Goal: Task Accomplishment & Management: Manage account settings

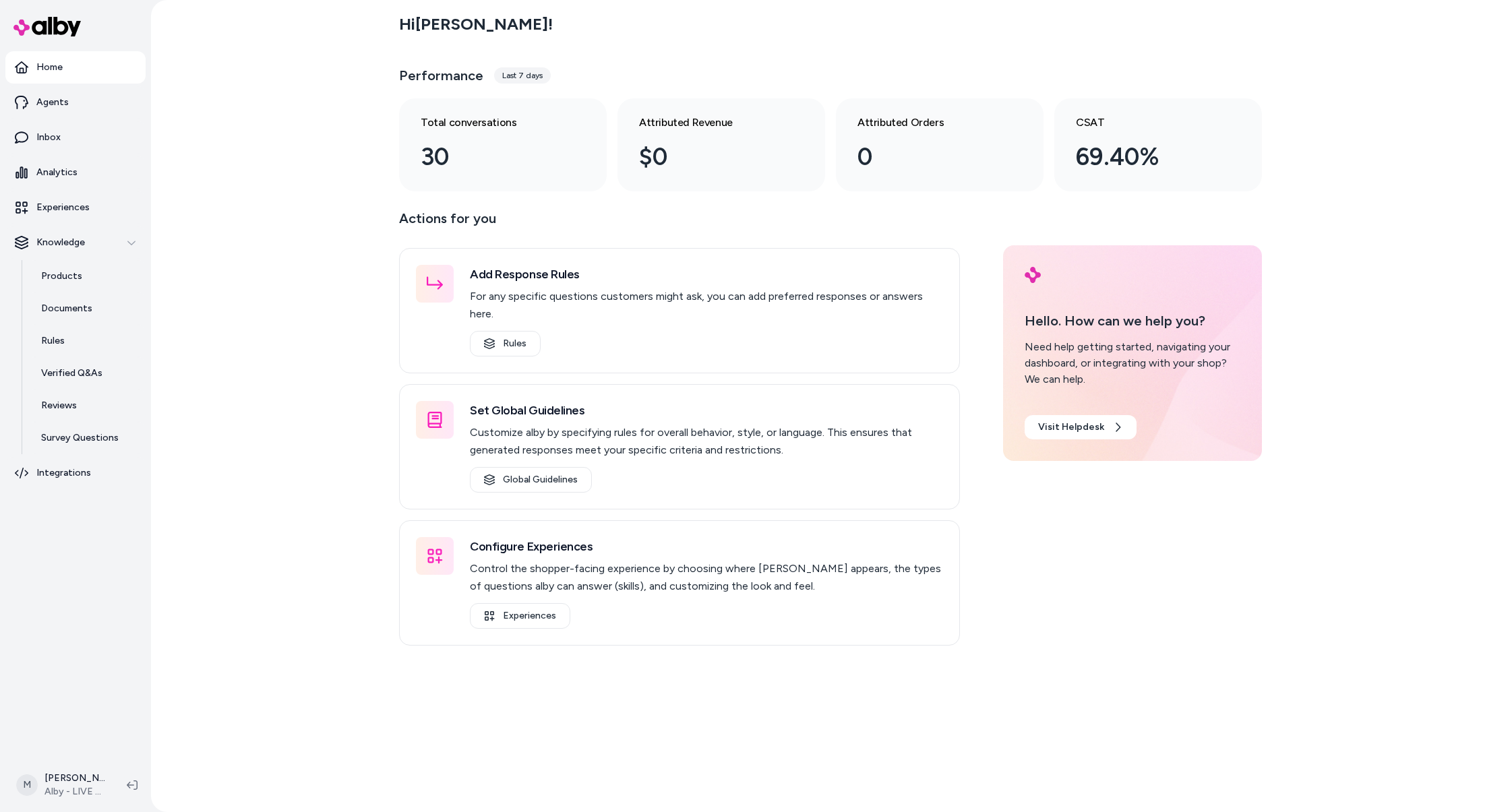
click at [771, 220] on p "Actions for you" at bounding box center [679, 224] width 560 height 32
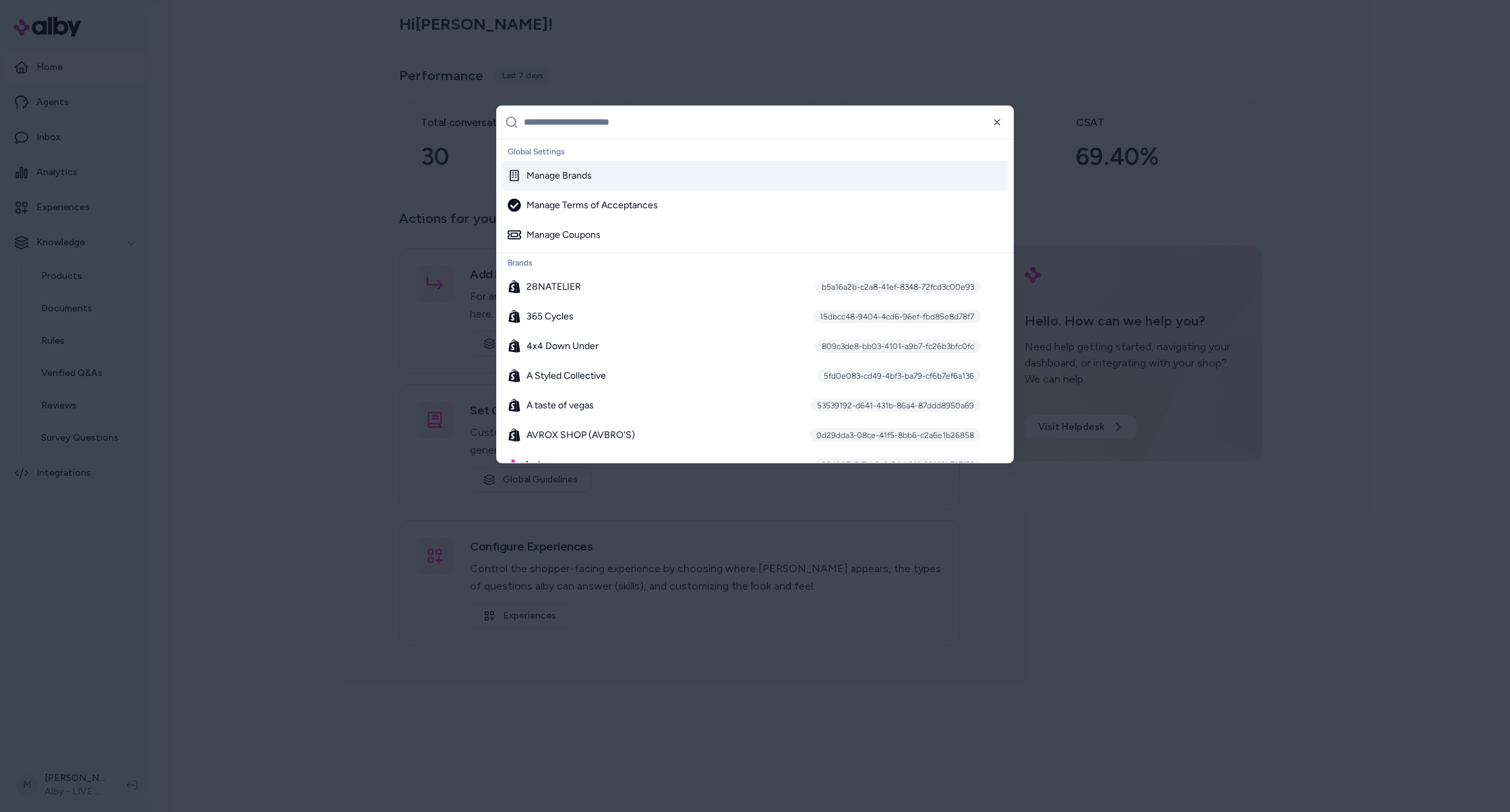
click at [766, 130] on input "text" at bounding box center [764, 122] width 482 height 32
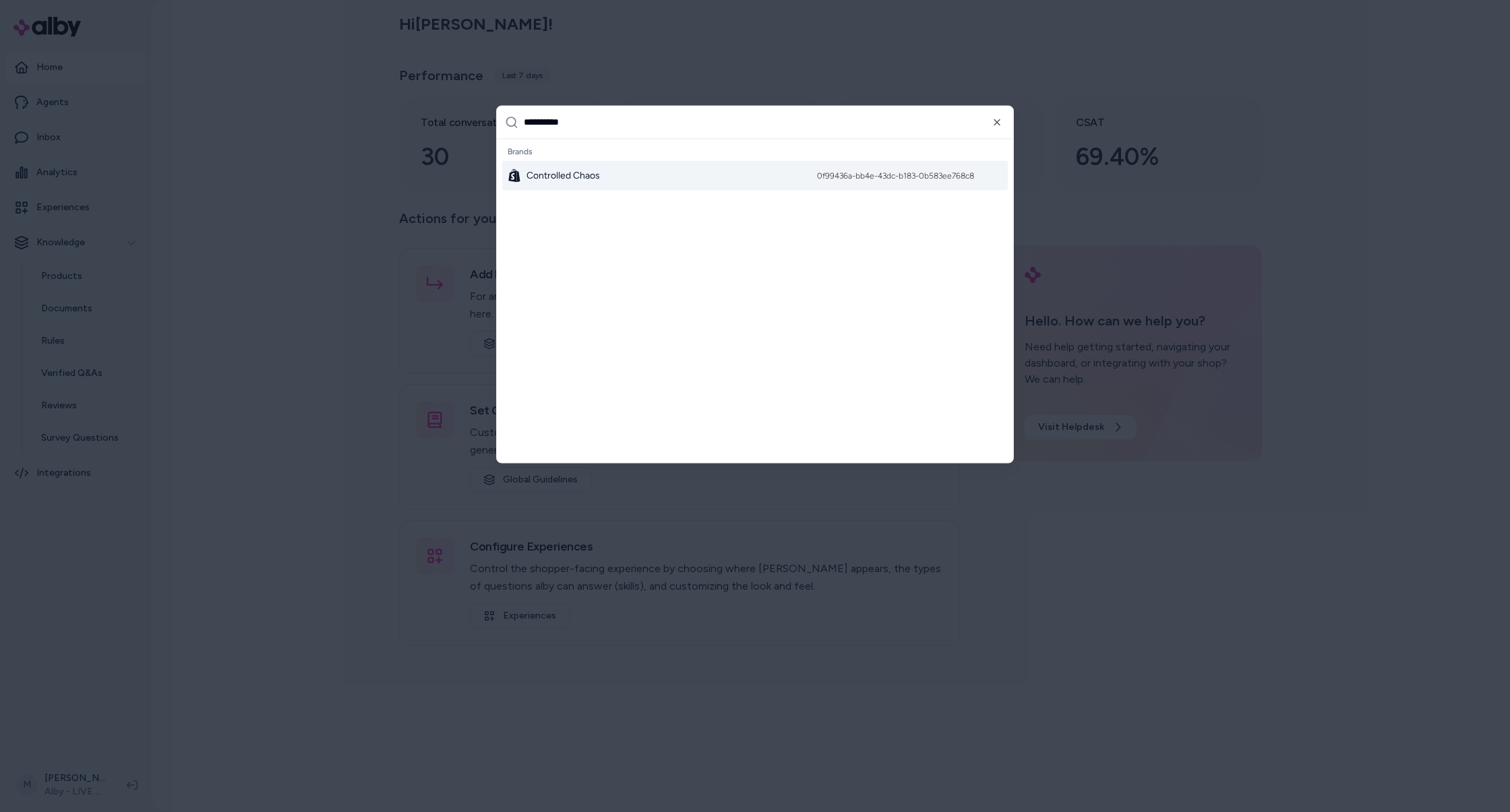
type input "**********"
click at [727, 170] on div "Controlled Chaos 0f99436a-bb4e-43dc-b183-0b583ee768c8" at bounding box center [755, 175] width 505 height 30
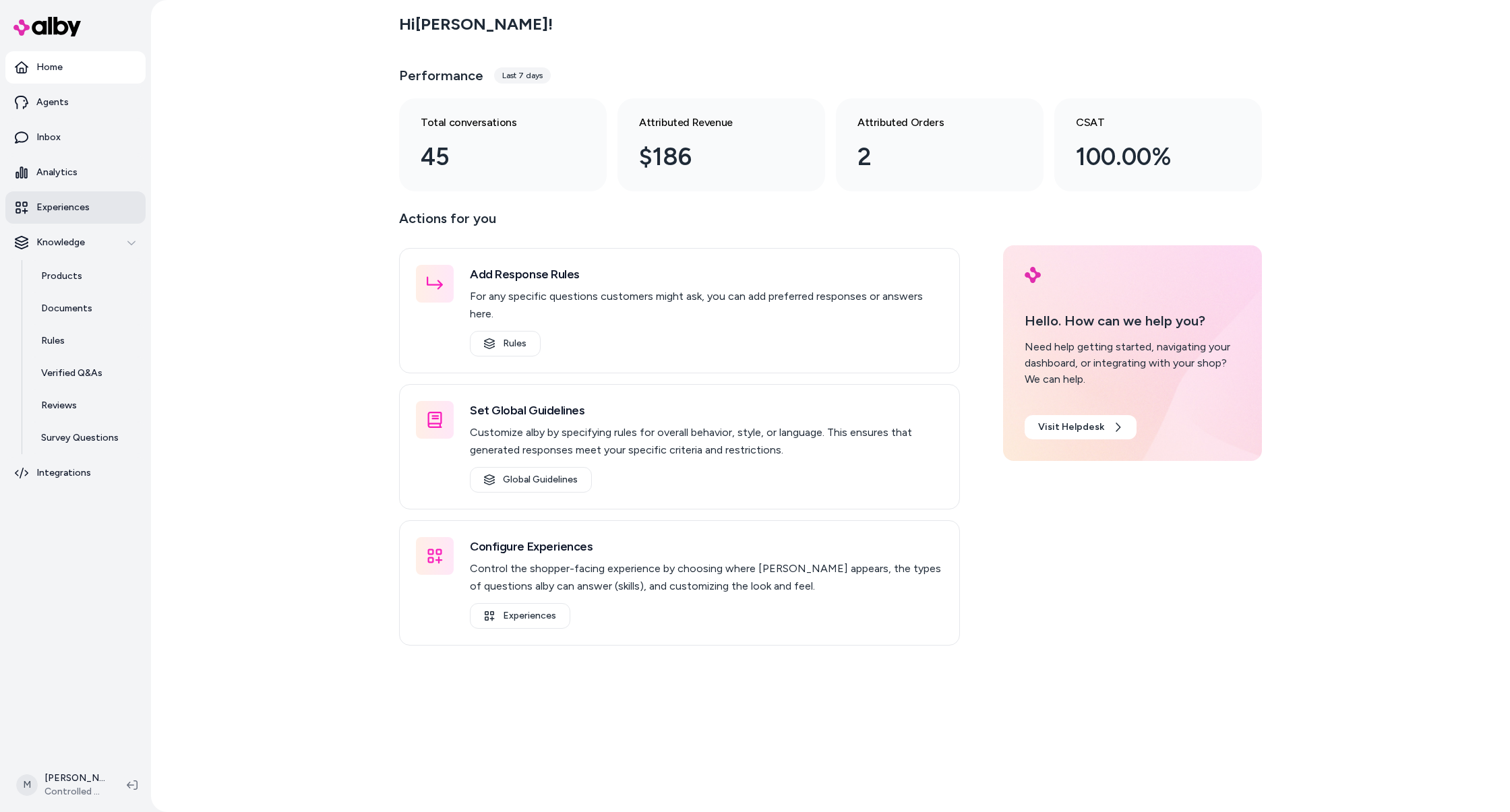
click at [89, 200] on link "Experiences" at bounding box center [76, 208] width 141 height 32
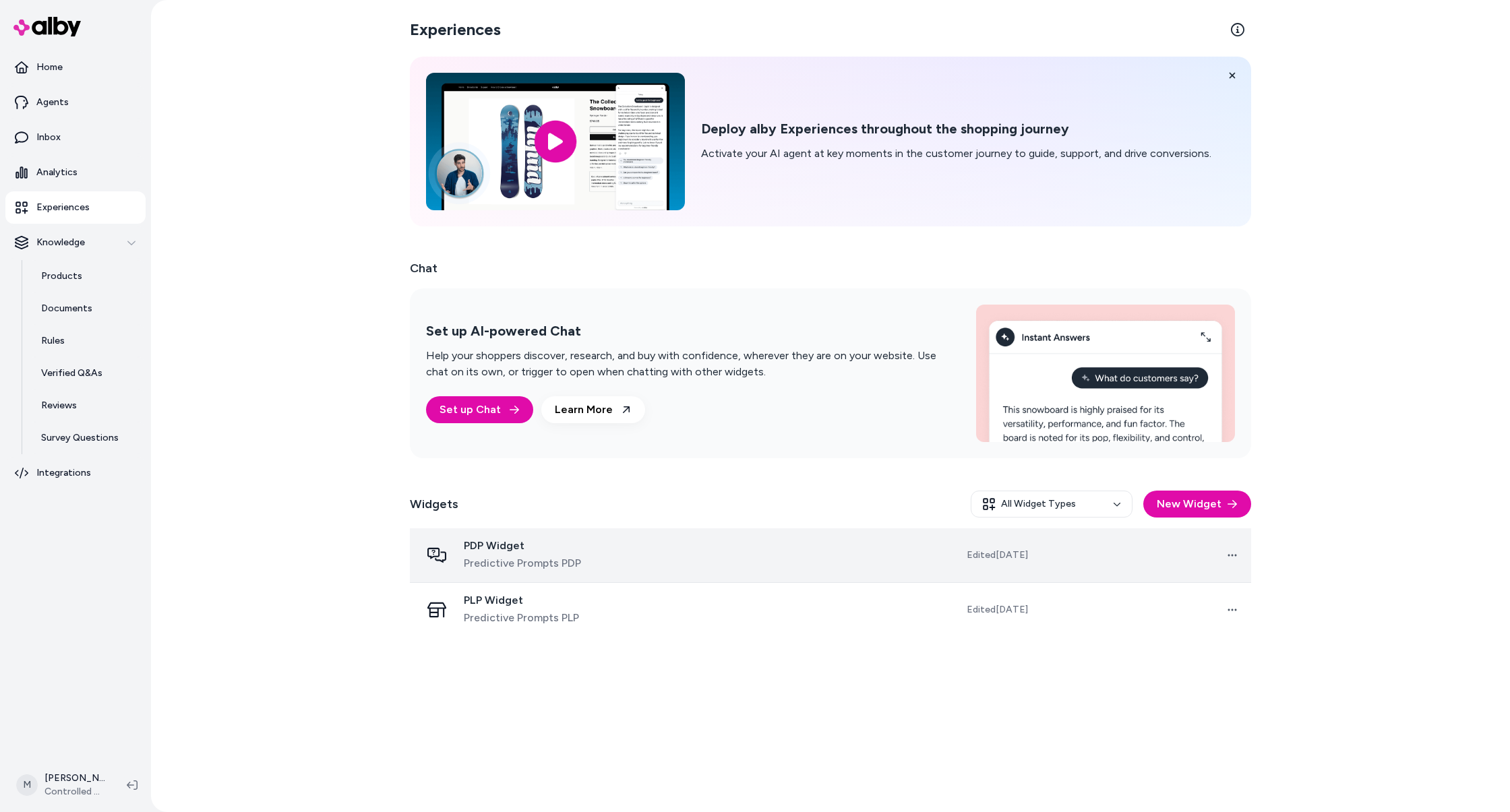
click at [800, 550] on td at bounding box center [758, 555] width 212 height 54
click at [742, 553] on td at bounding box center [758, 555] width 212 height 54
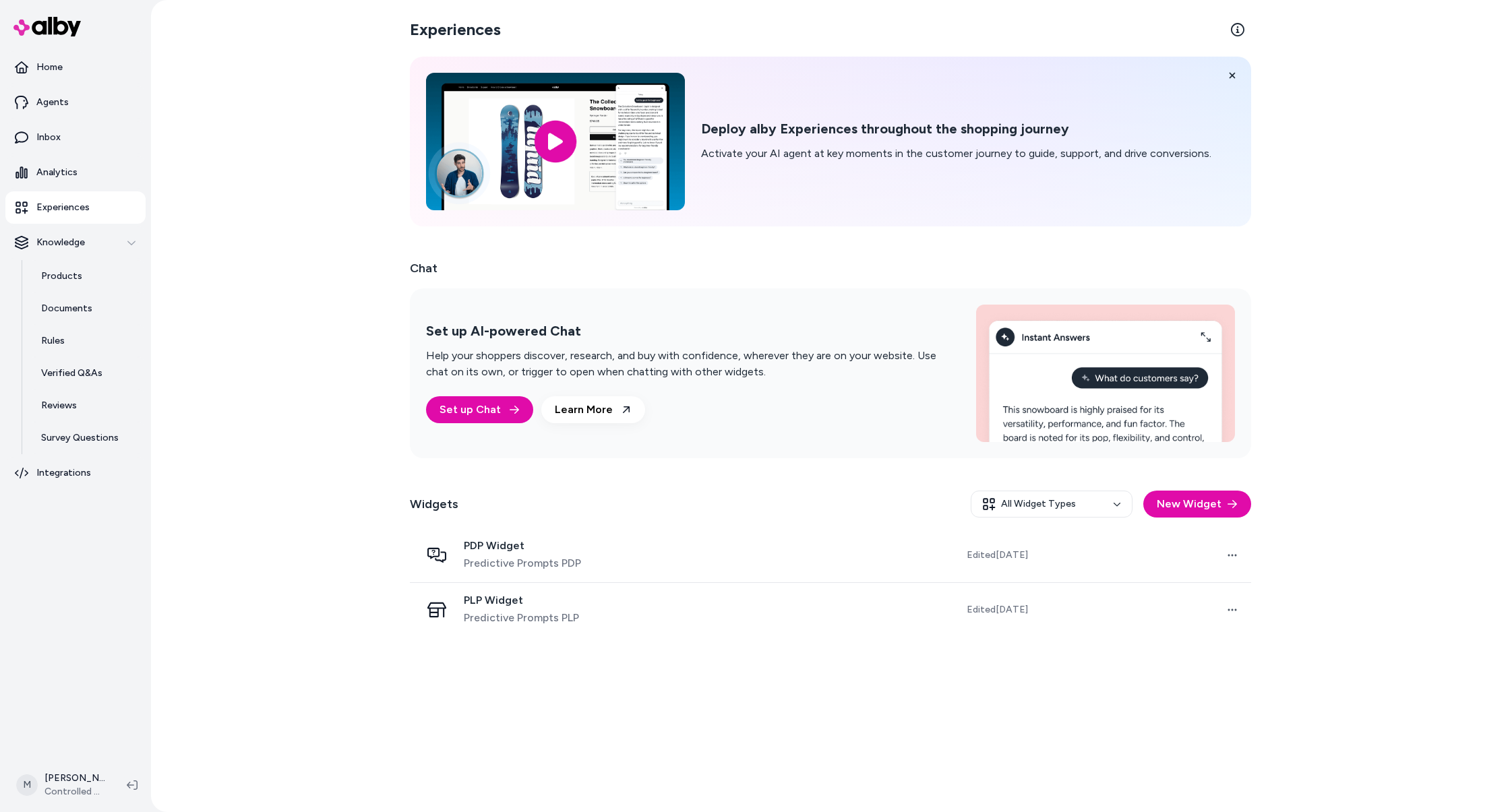
click at [742, 553] on td at bounding box center [758, 555] width 212 height 54
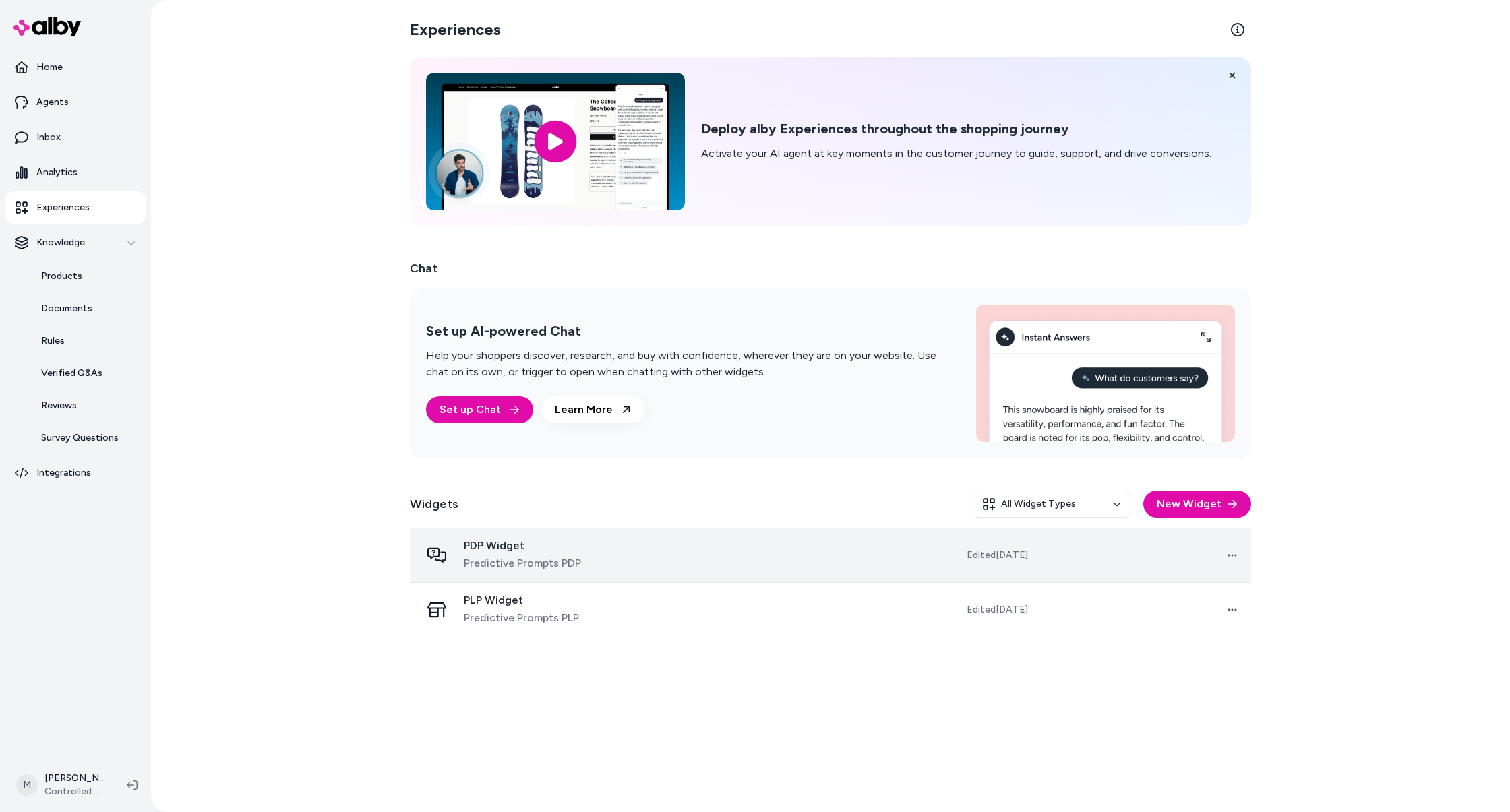
click at [593, 529] on td "PDP Widget Predictive Prompts PDP" at bounding box center [531, 555] width 242 height 54
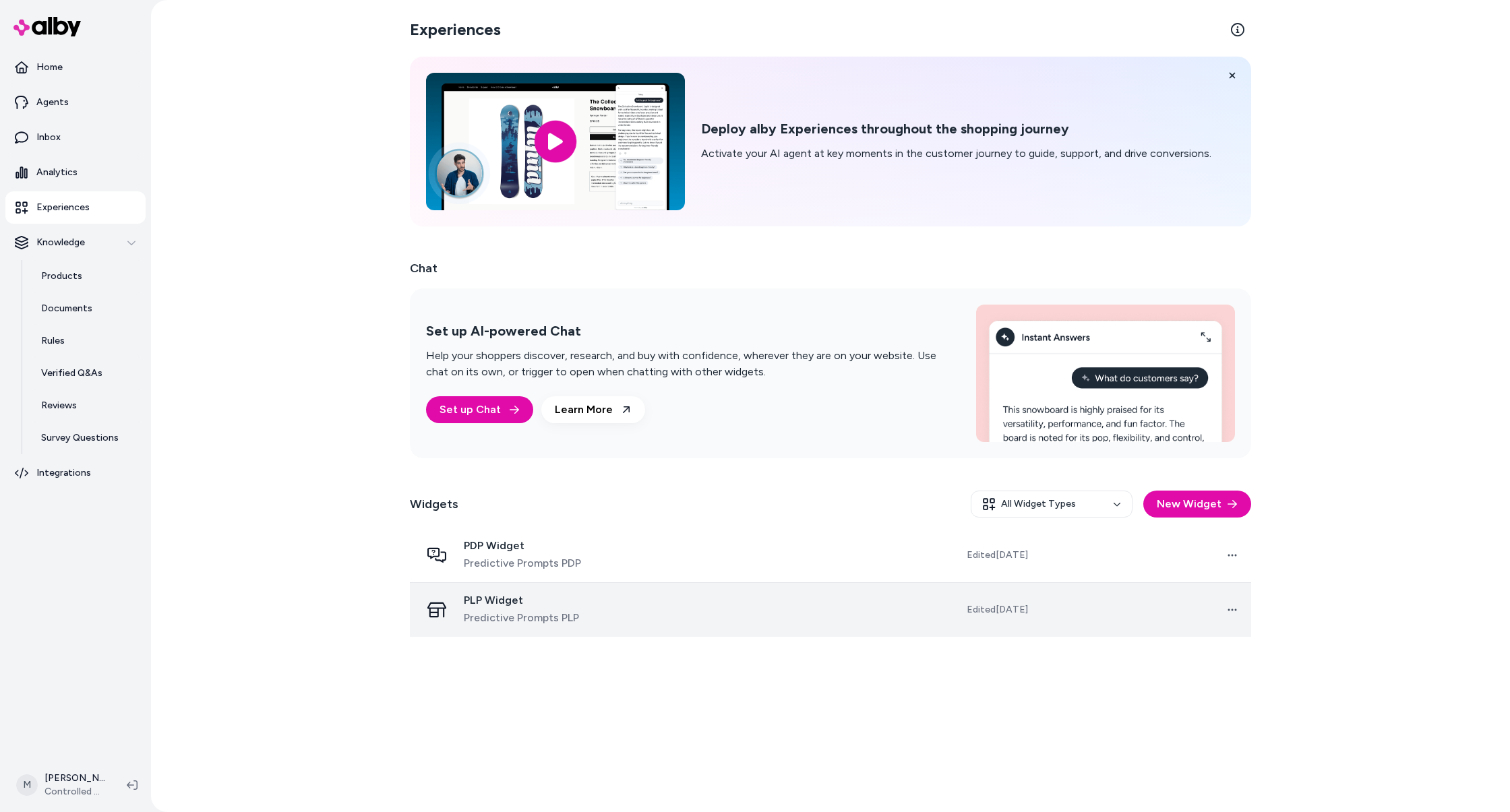
click at [574, 602] on span "PLP Widget" at bounding box center [521, 600] width 115 height 14
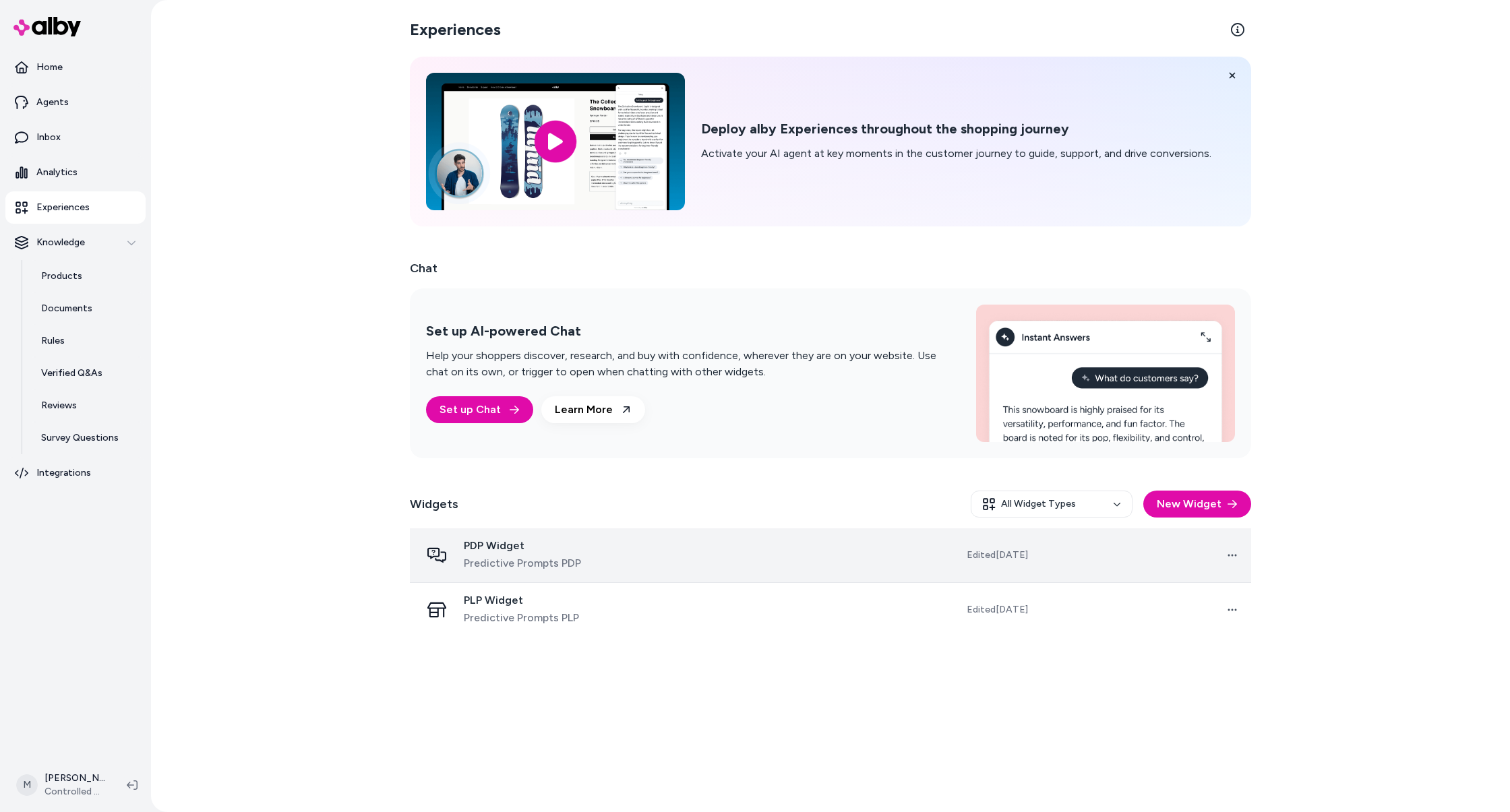
click at [613, 540] on div "PDP Widget Predictive Prompts PDP" at bounding box center [530, 555] width 220 height 32
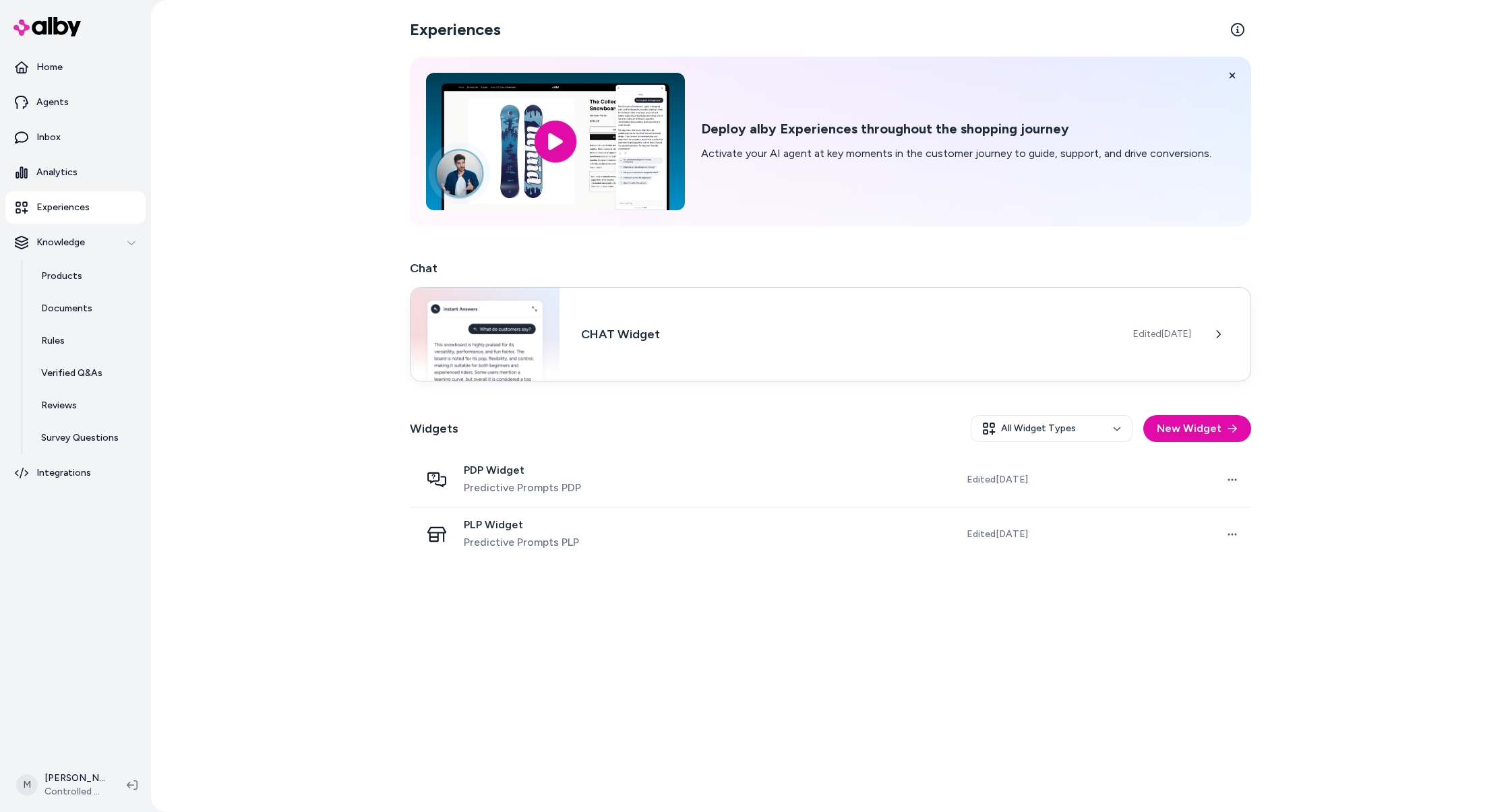
click at [793, 318] on div "CHAT Widget Edited [DATE]" at bounding box center [831, 335] width 842 height 94
click at [1144, 338] on span "Edited [DATE]" at bounding box center [1162, 334] width 58 height 14
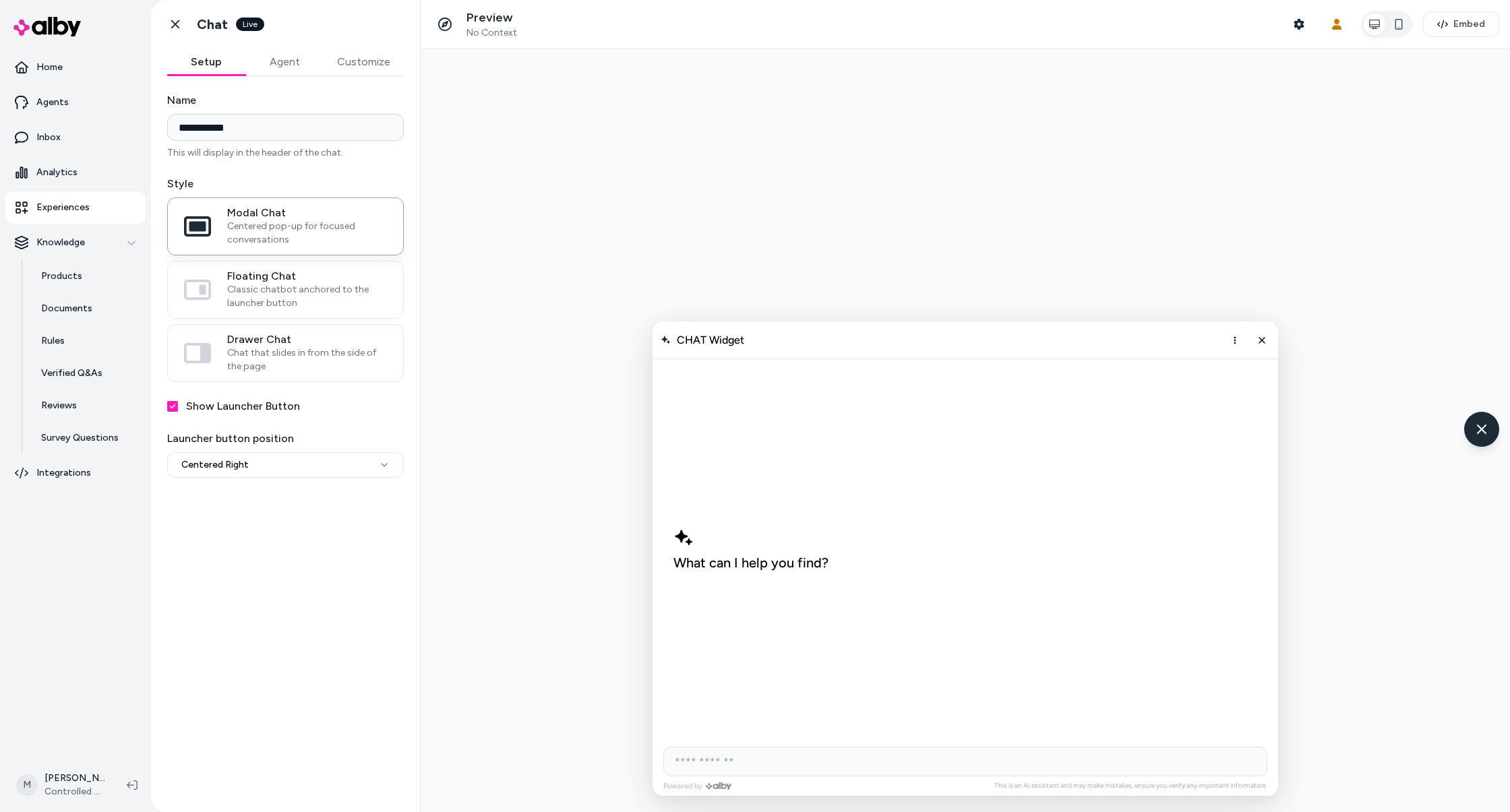
click at [377, 74] on button "Customize" at bounding box center [363, 62] width 80 height 27
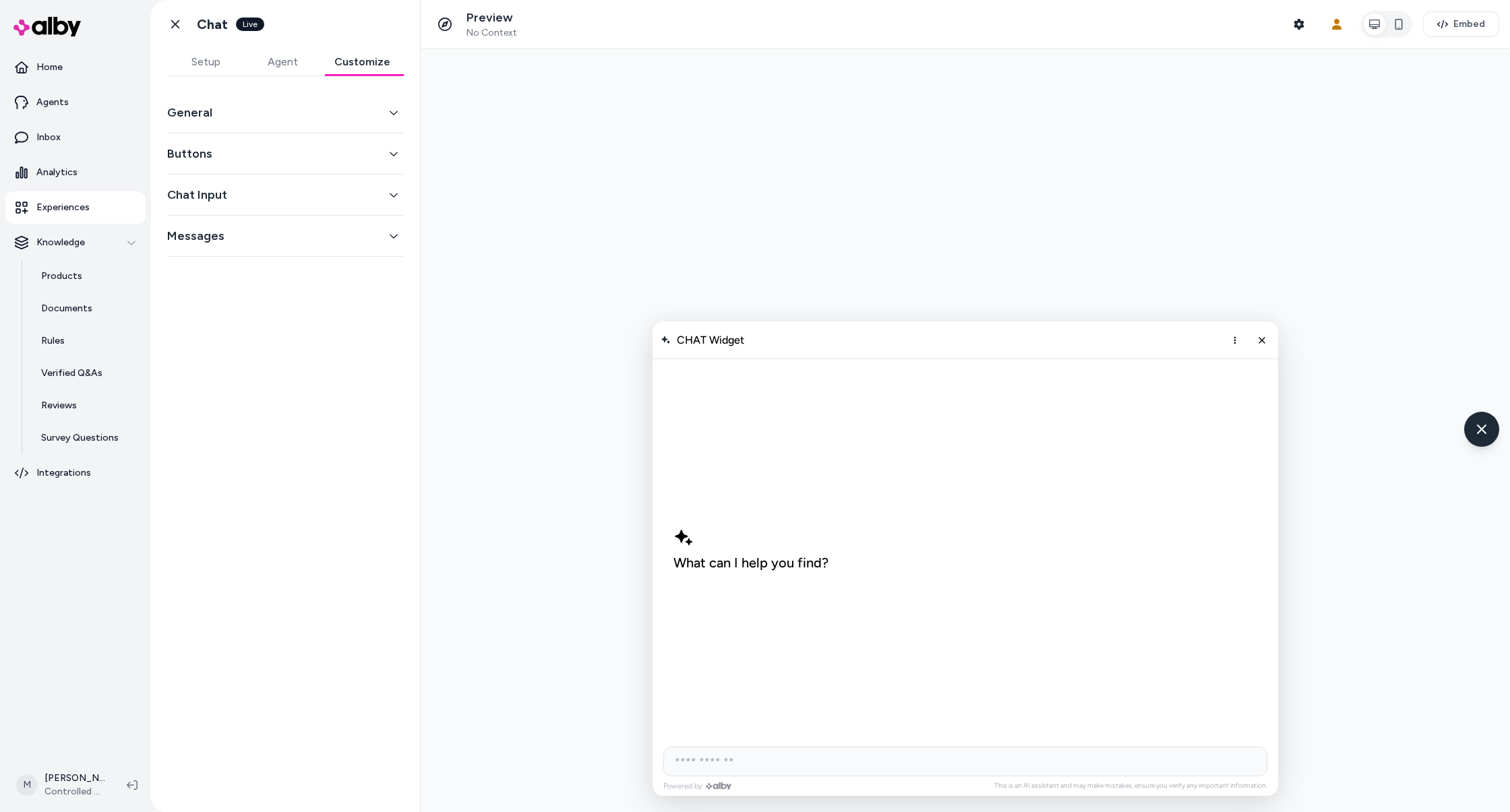
click at [318, 101] on div "General" at bounding box center [285, 113] width 236 height 41
click at [303, 145] on button "Buttons" at bounding box center [285, 153] width 236 height 19
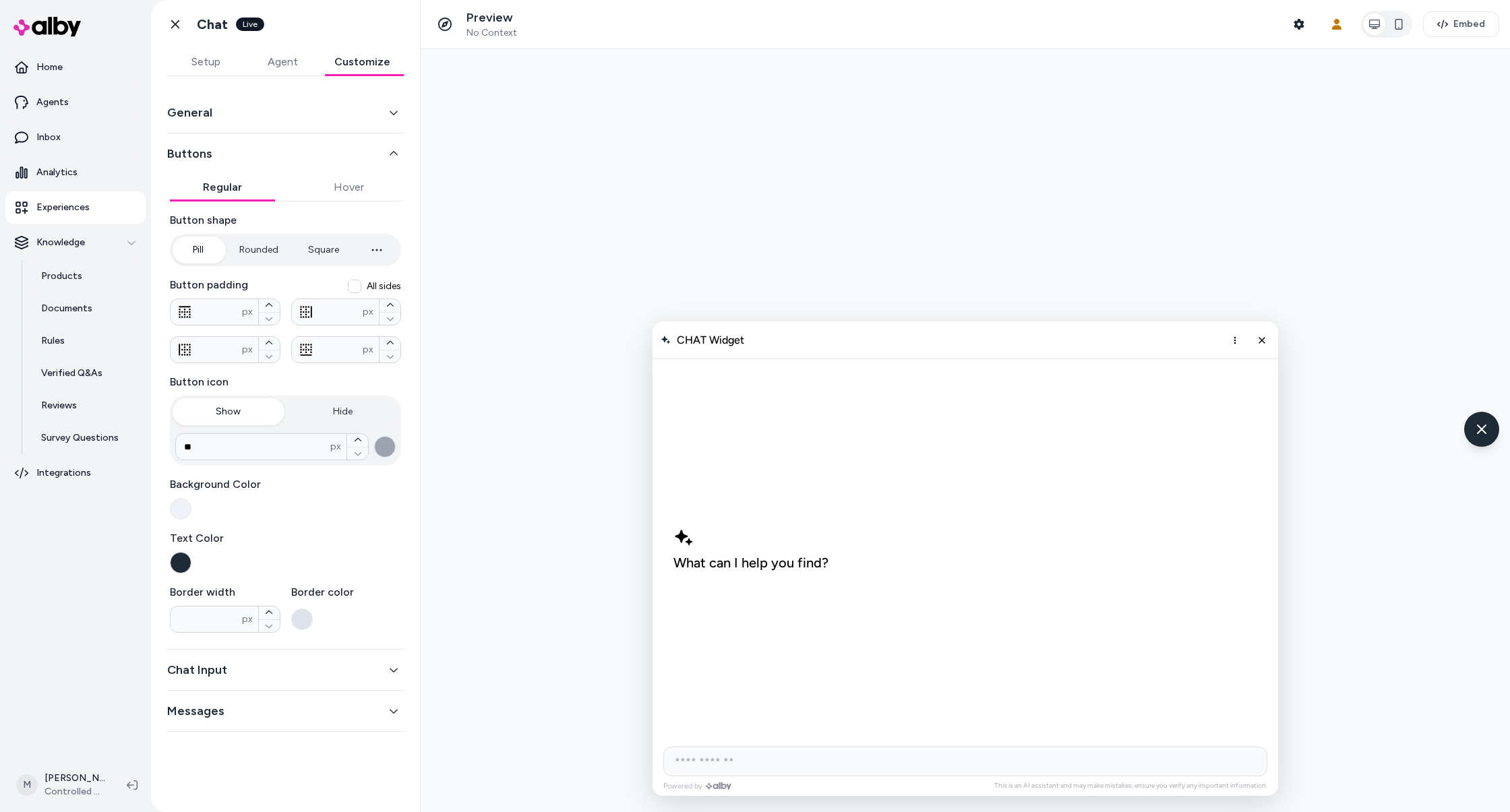
click at [385, 453] on button "button" at bounding box center [385, 447] width 22 height 22
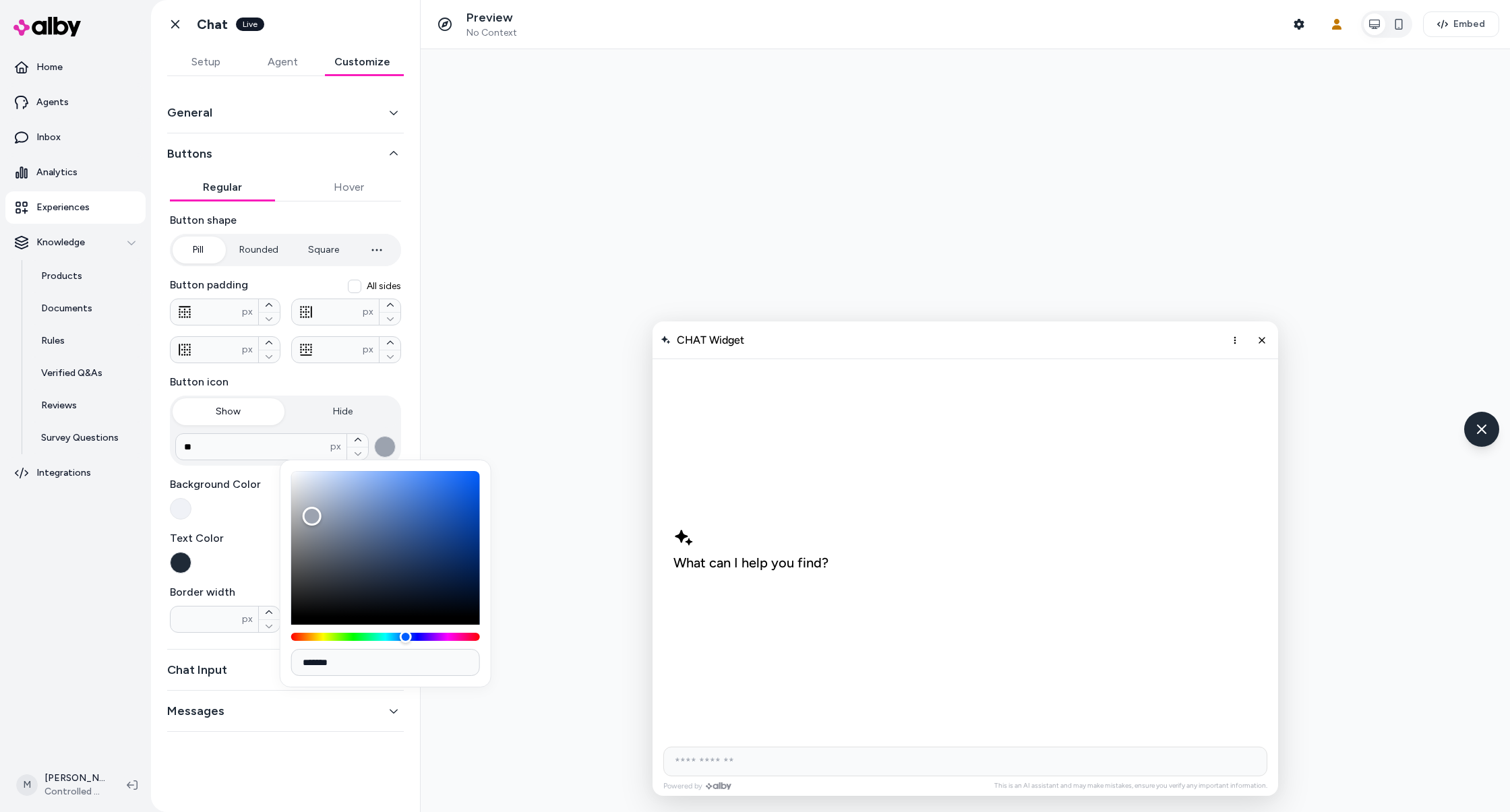
click at [621, 304] on div at bounding box center [965, 430] width 1089 height 762
type input "*******"
drag, startPoint x: 342, startPoint y: 598, endPoint x: 260, endPoint y: 650, distance: 97.1
click at [260, 650] on body "Home Agents Inbox Analytics Experiences Knowledge Products Documents Rules Veri…" at bounding box center [755, 406] width 1510 height 812
click at [988, 350] on div "CHAT Widget" at bounding box center [965, 340] width 625 height 37
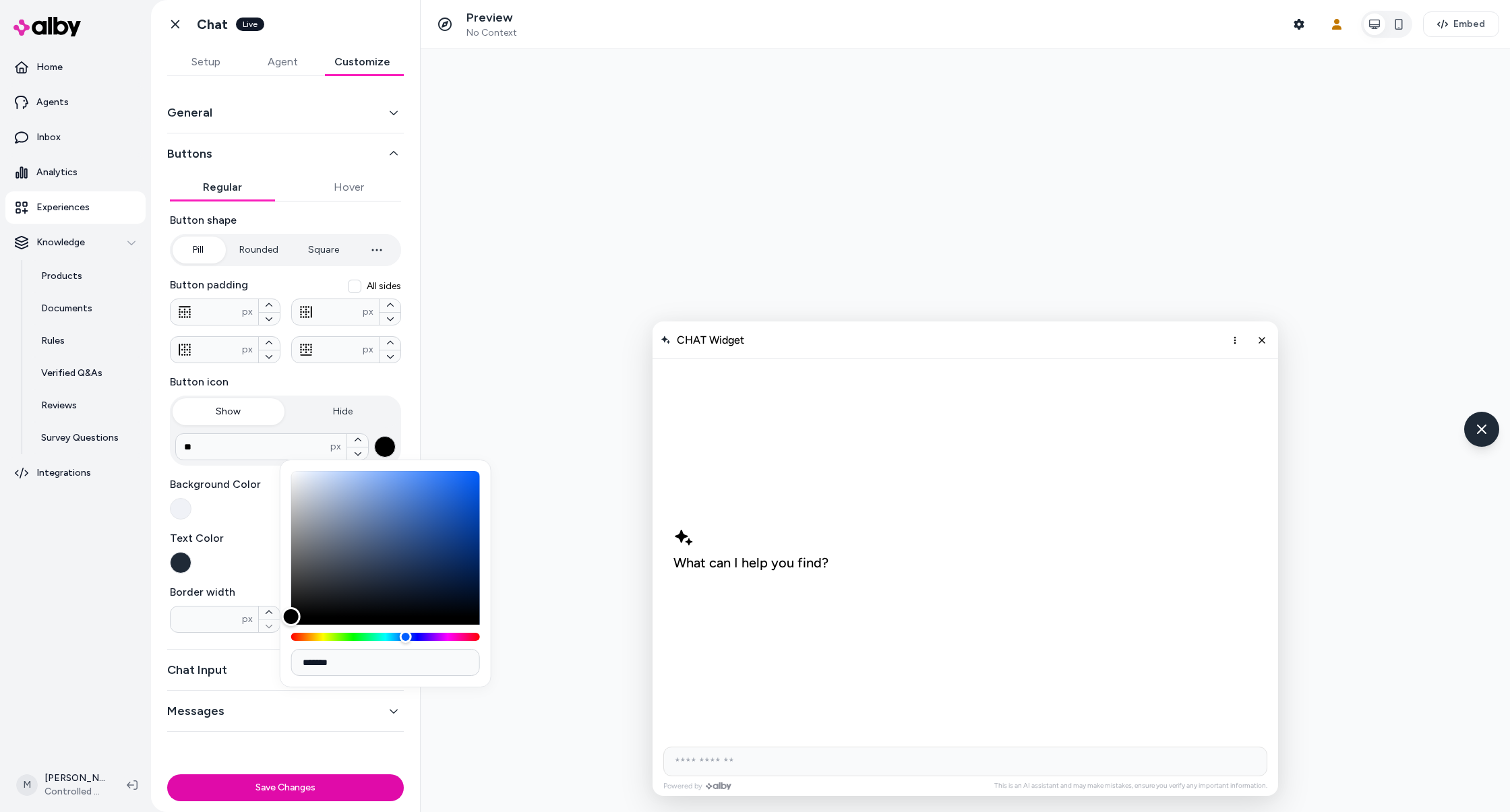
click at [775, 61] on div at bounding box center [965, 430] width 1089 height 762
click at [302, 63] on button "Agent" at bounding box center [282, 62] width 77 height 27
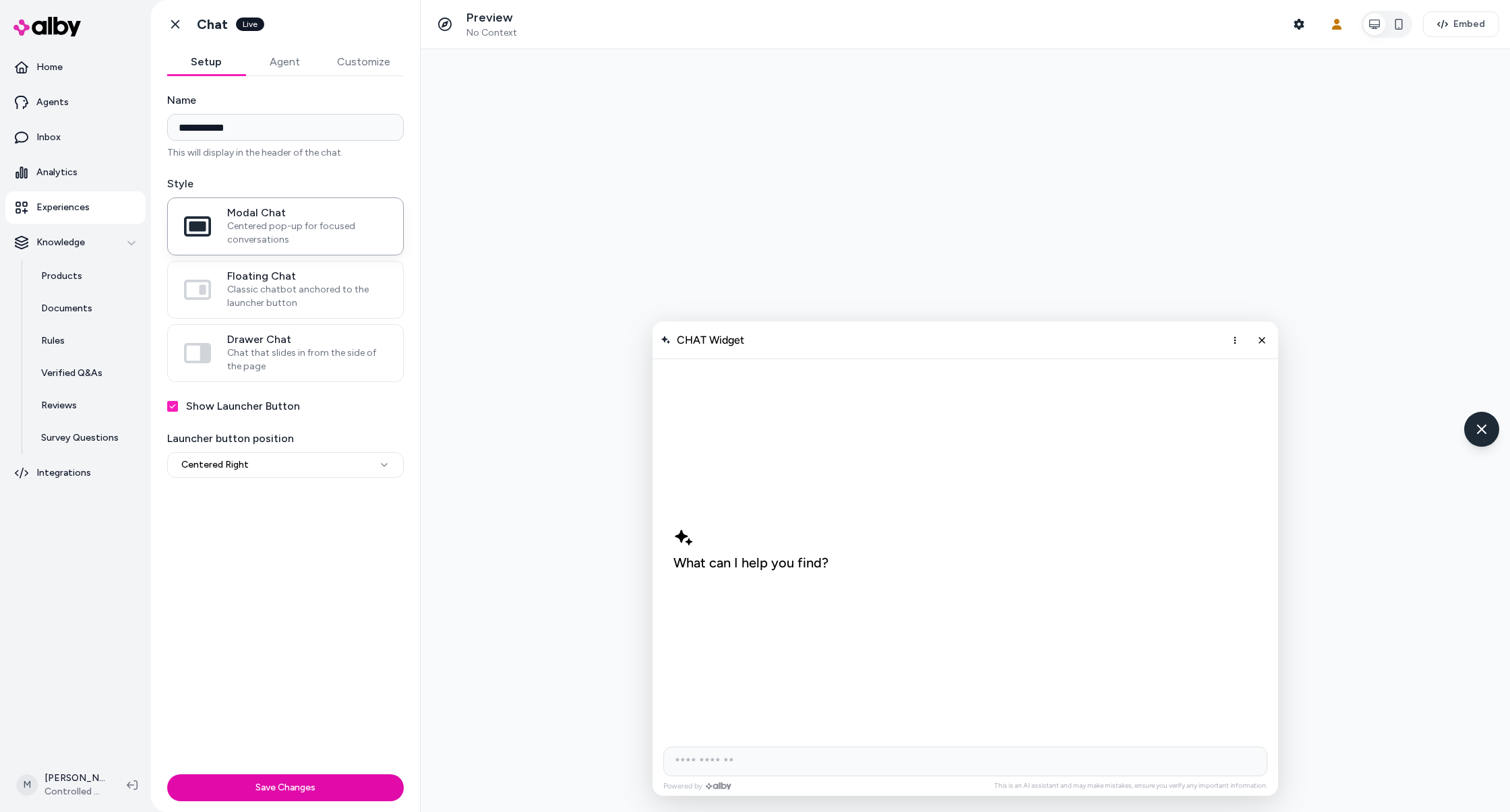
click at [226, 64] on button "Setup" at bounding box center [206, 62] width 78 height 27
click at [271, 61] on button "Agent" at bounding box center [284, 62] width 78 height 27
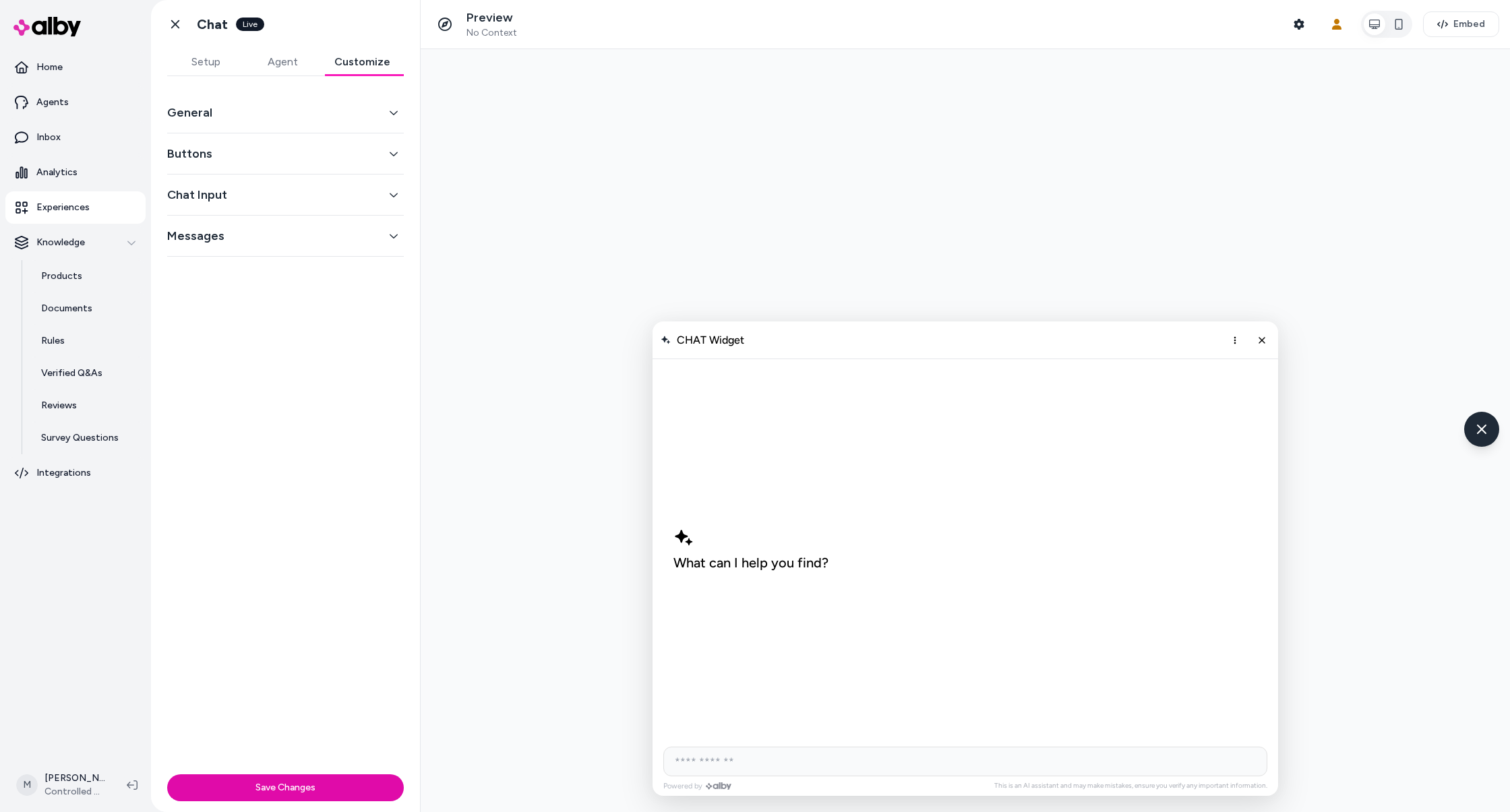
click at [360, 63] on button "Customize" at bounding box center [362, 62] width 83 height 27
click at [305, 198] on button "Chat Input" at bounding box center [285, 194] width 236 height 19
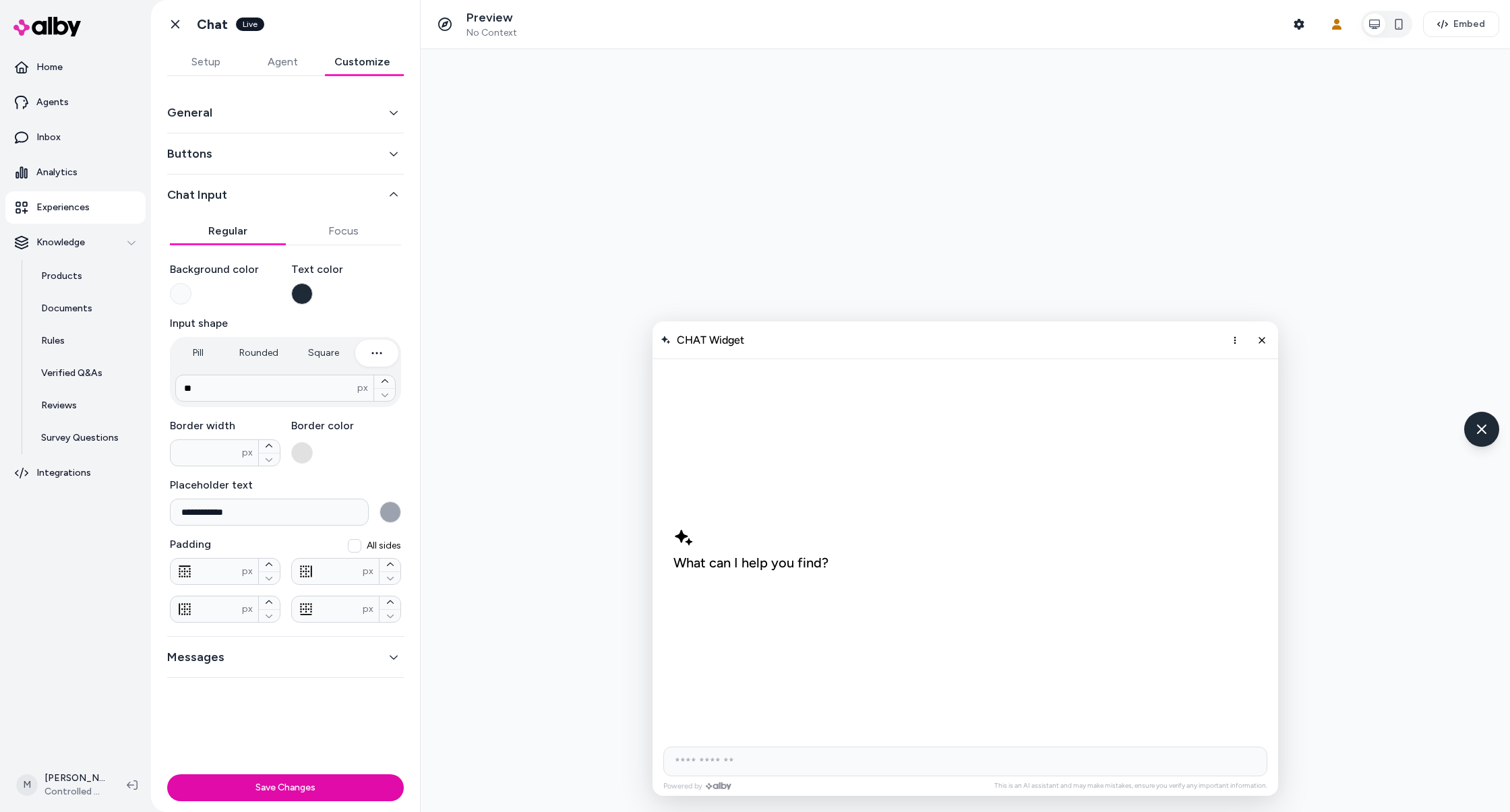
click at [317, 113] on button "General" at bounding box center [285, 112] width 236 height 19
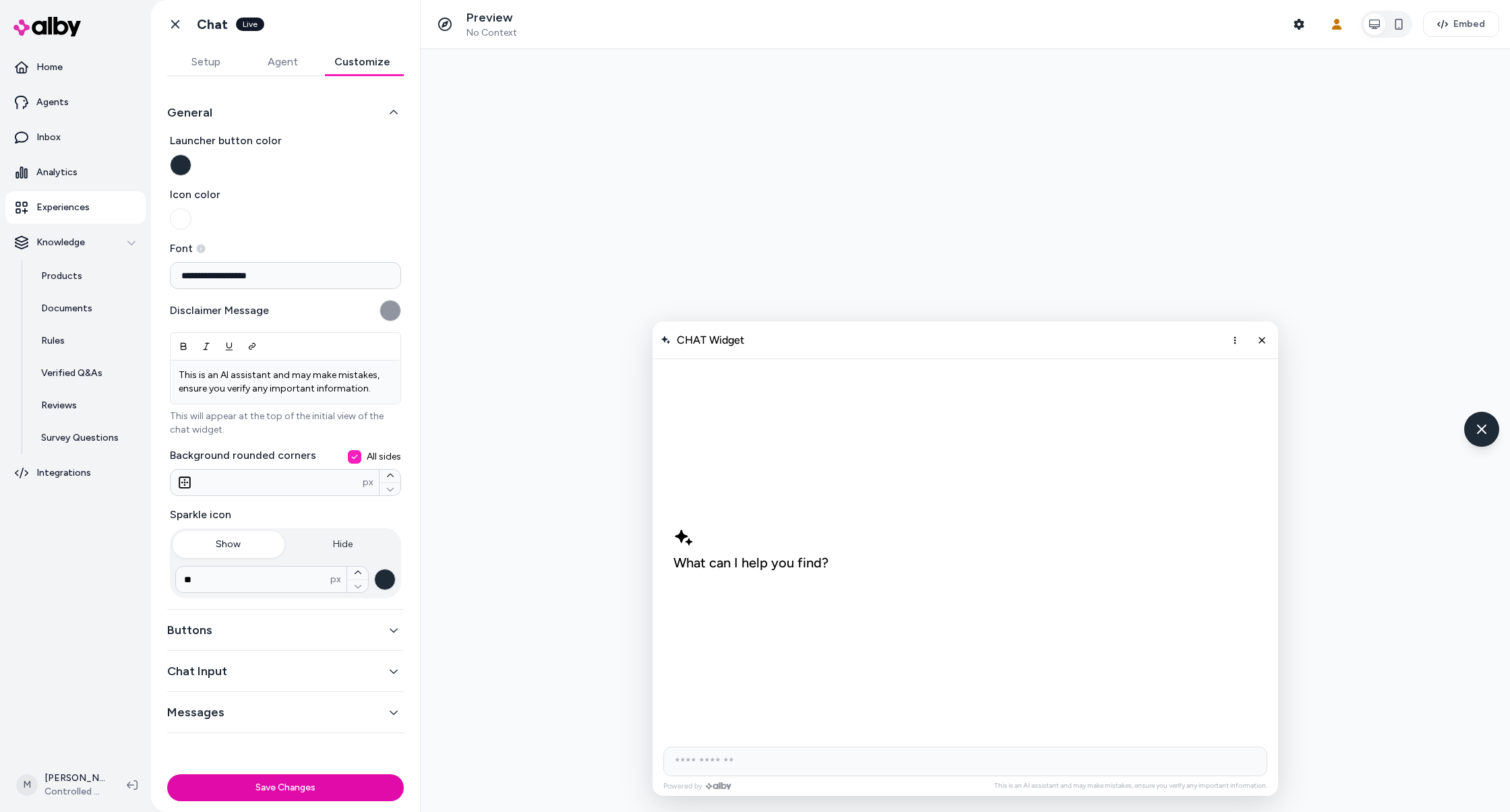
click at [182, 167] on button "Launcher button color" at bounding box center [180, 165] width 22 height 22
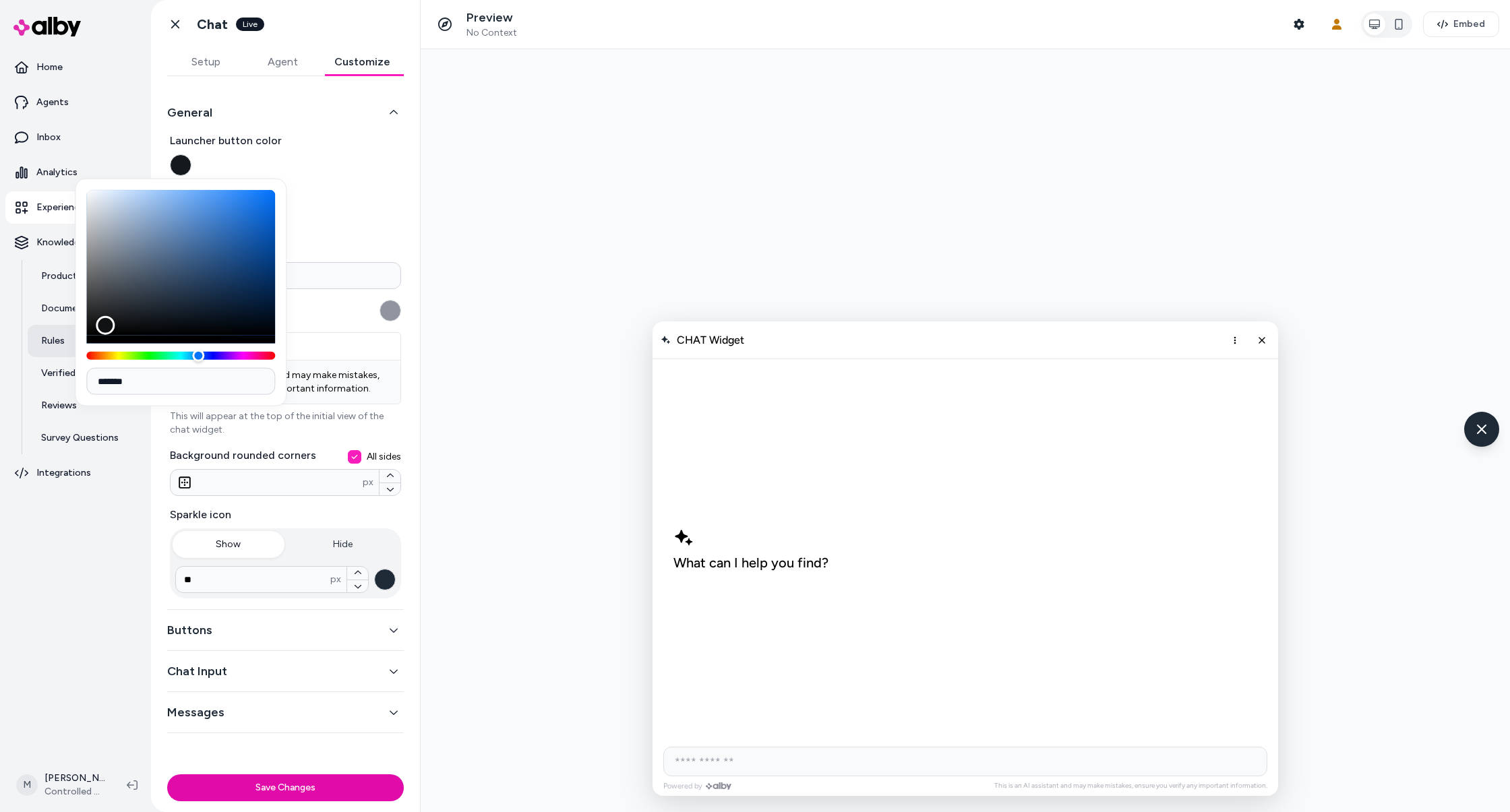
type input "*******"
drag, startPoint x: 160, startPoint y: 318, endPoint x: 35, endPoint y: 349, distance: 128.8
click at [35, 349] on body "**********" at bounding box center [755, 406] width 1510 height 812
click at [440, 215] on div at bounding box center [965, 430] width 1089 height 762
click at [426, 160] on div at bounding box center [965, 430] width 1089 height 762
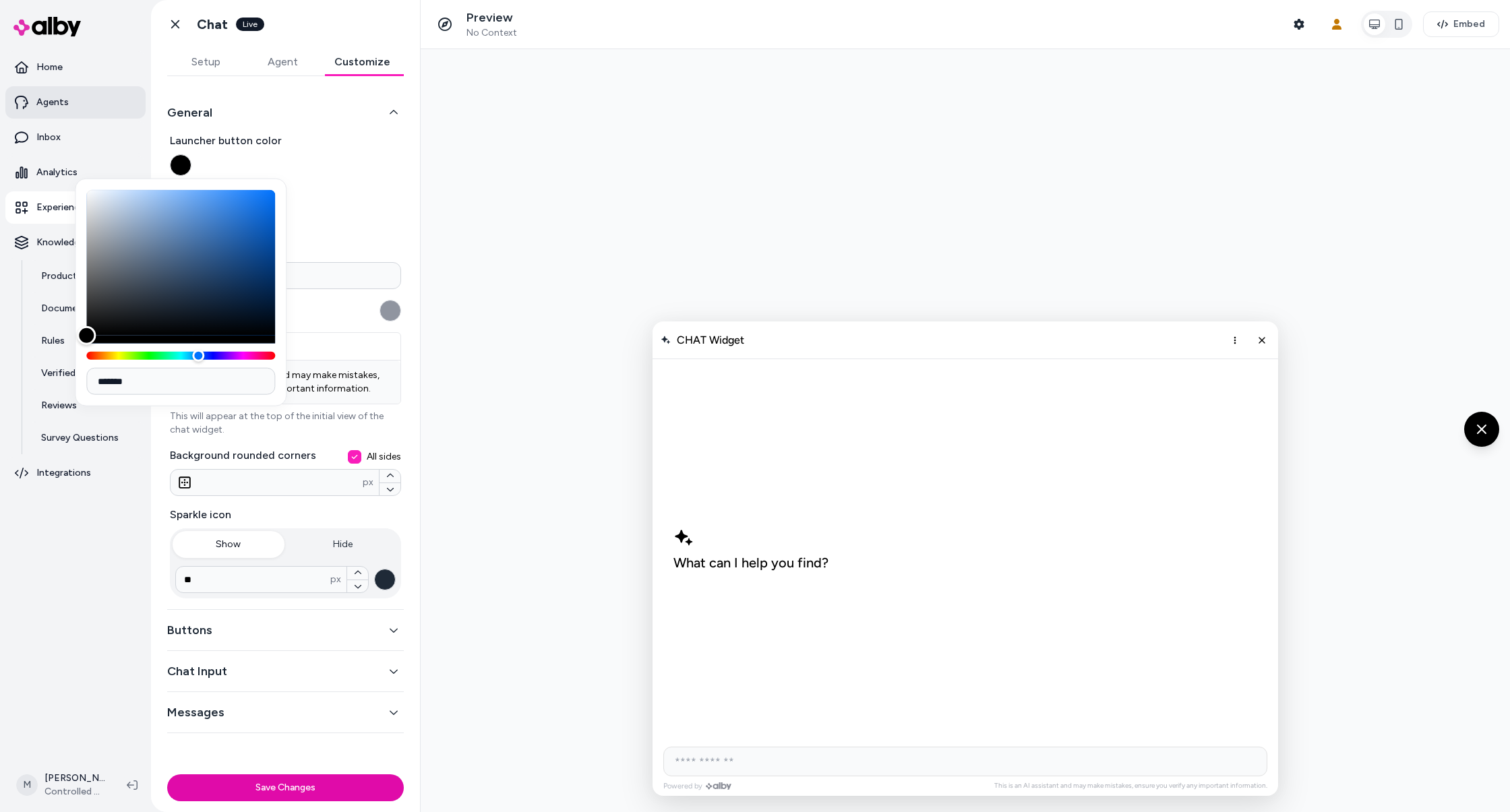
click at [124, 91] on link "Agents" at bounding box center [76, 102] width 141 height 32
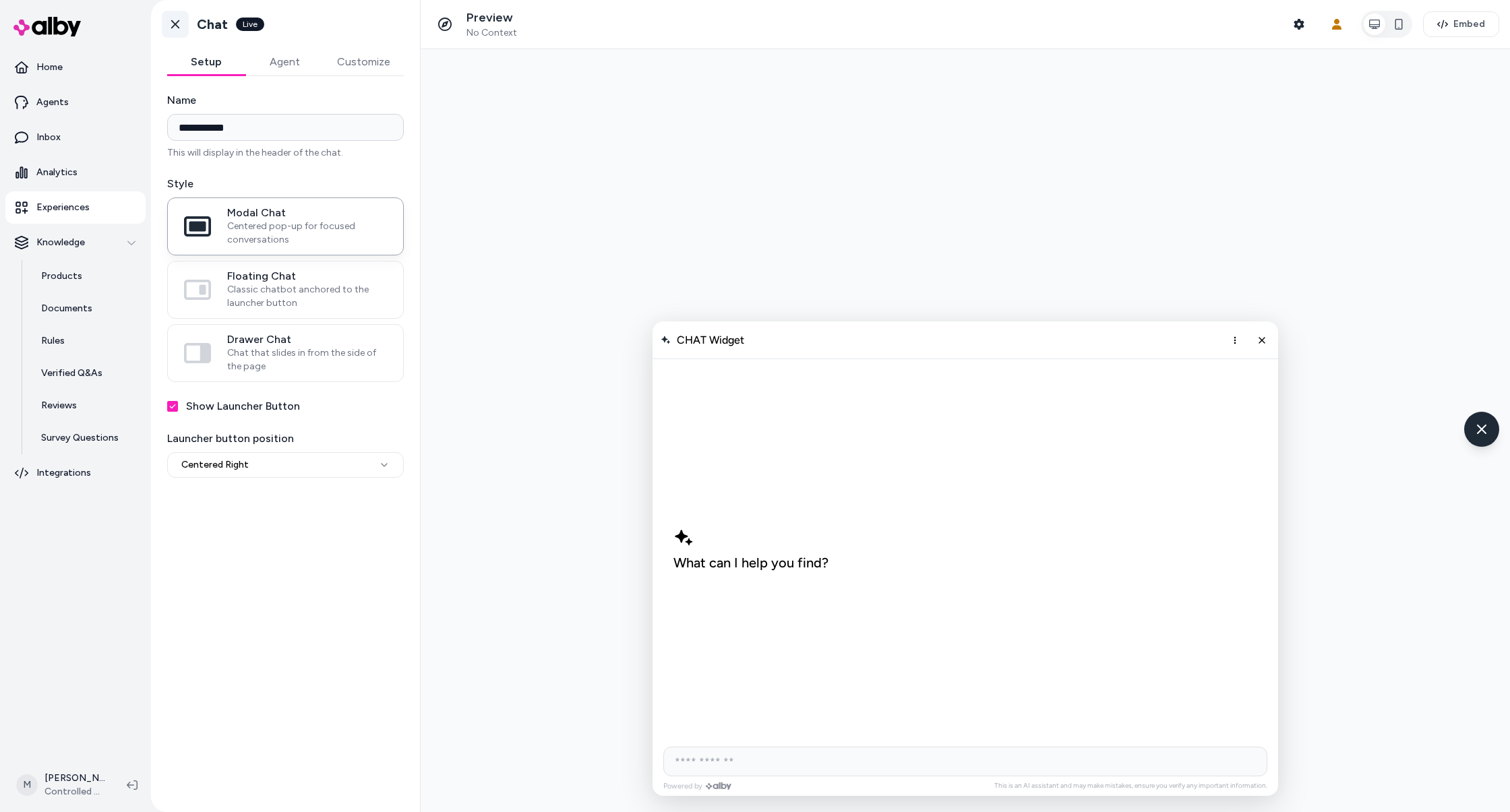
click at [184, 15] on link "Go back" at bounding box center [175, 24] width 27 height 27
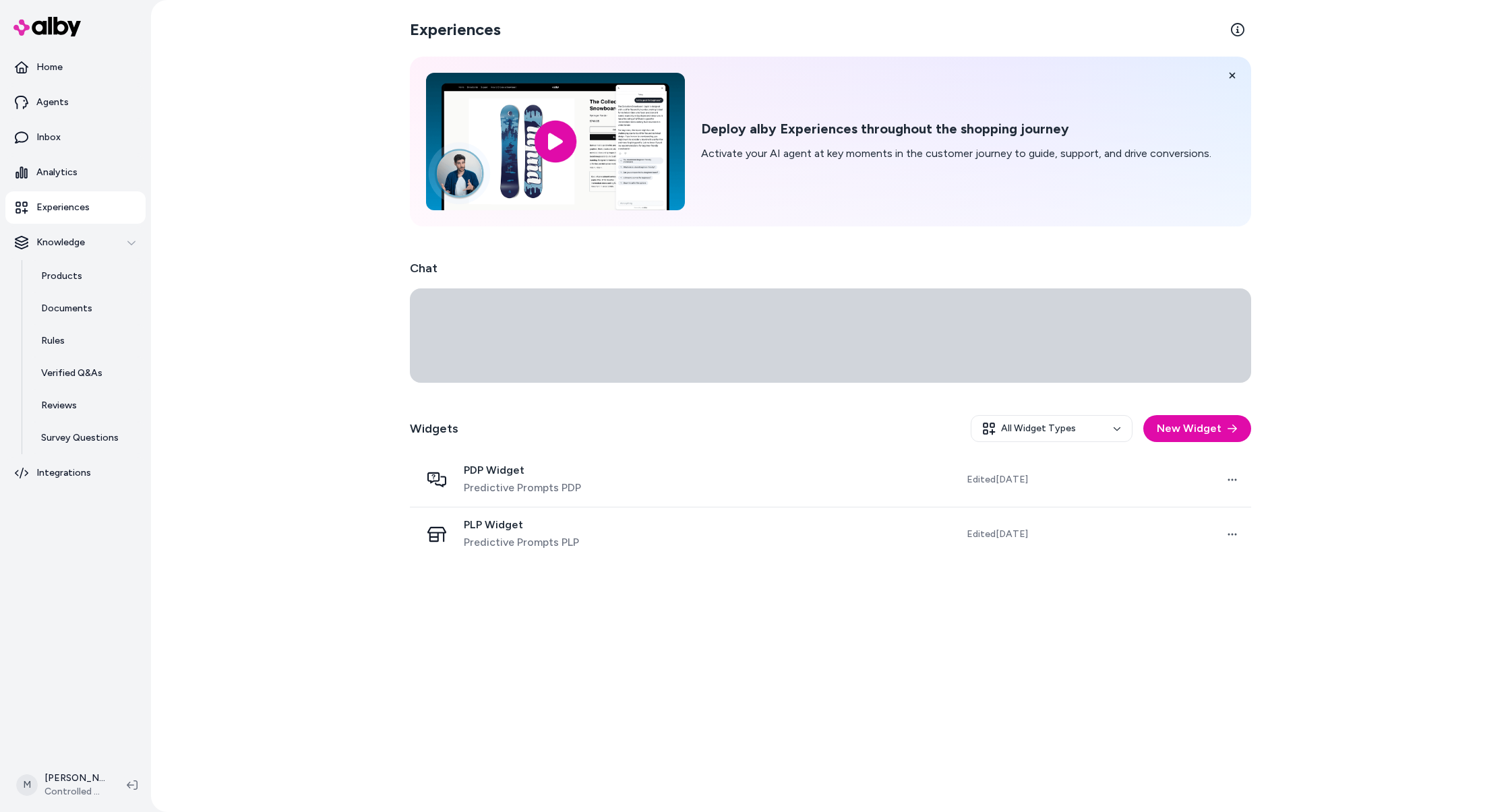
click at [1207, 335] on icon at bounding box center [831, 335] width 842 height 94
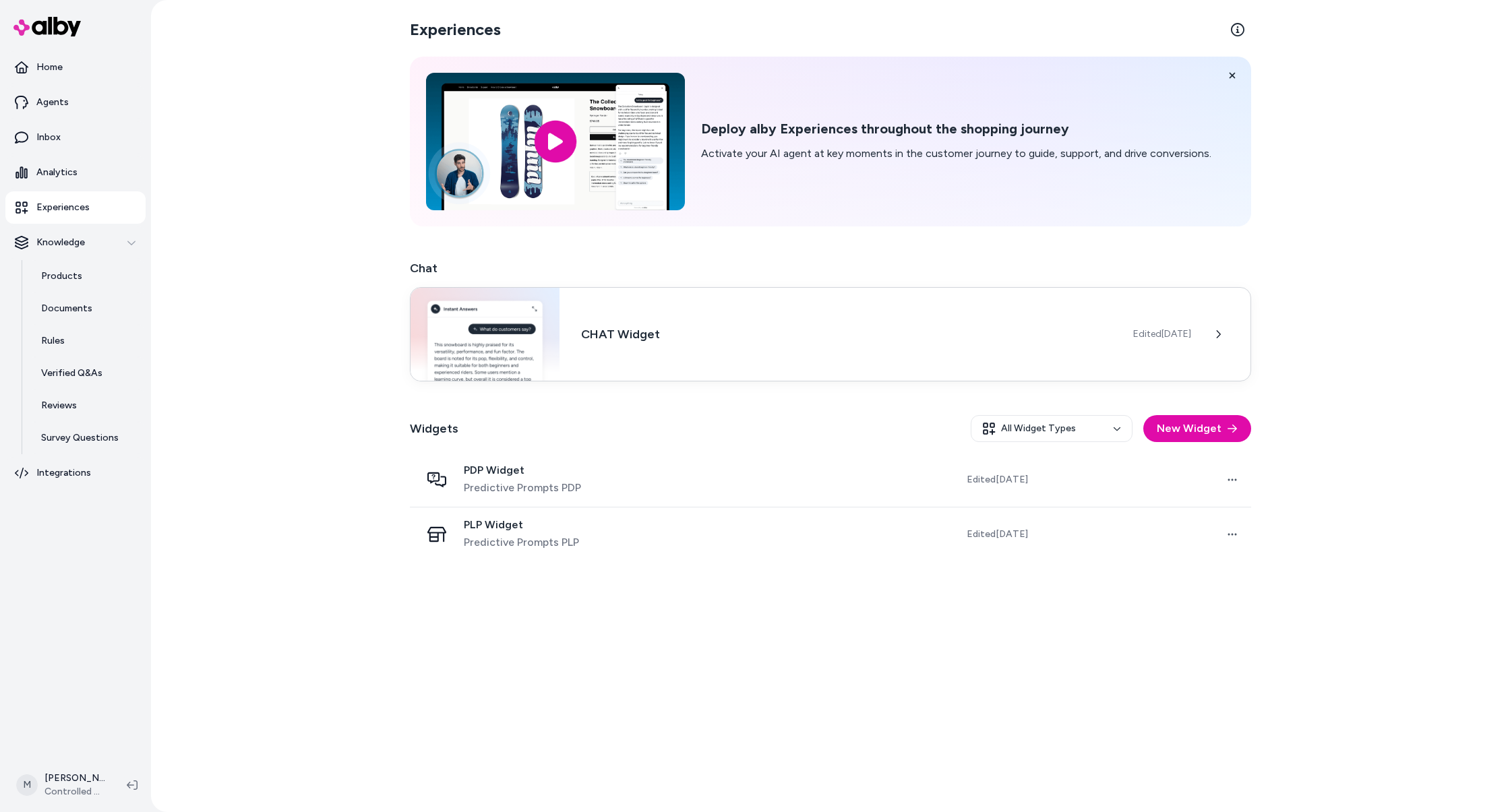
click at [747, 328] on h3 "CHAT Widget" at bounding box center [846, 334] width 530 height 19
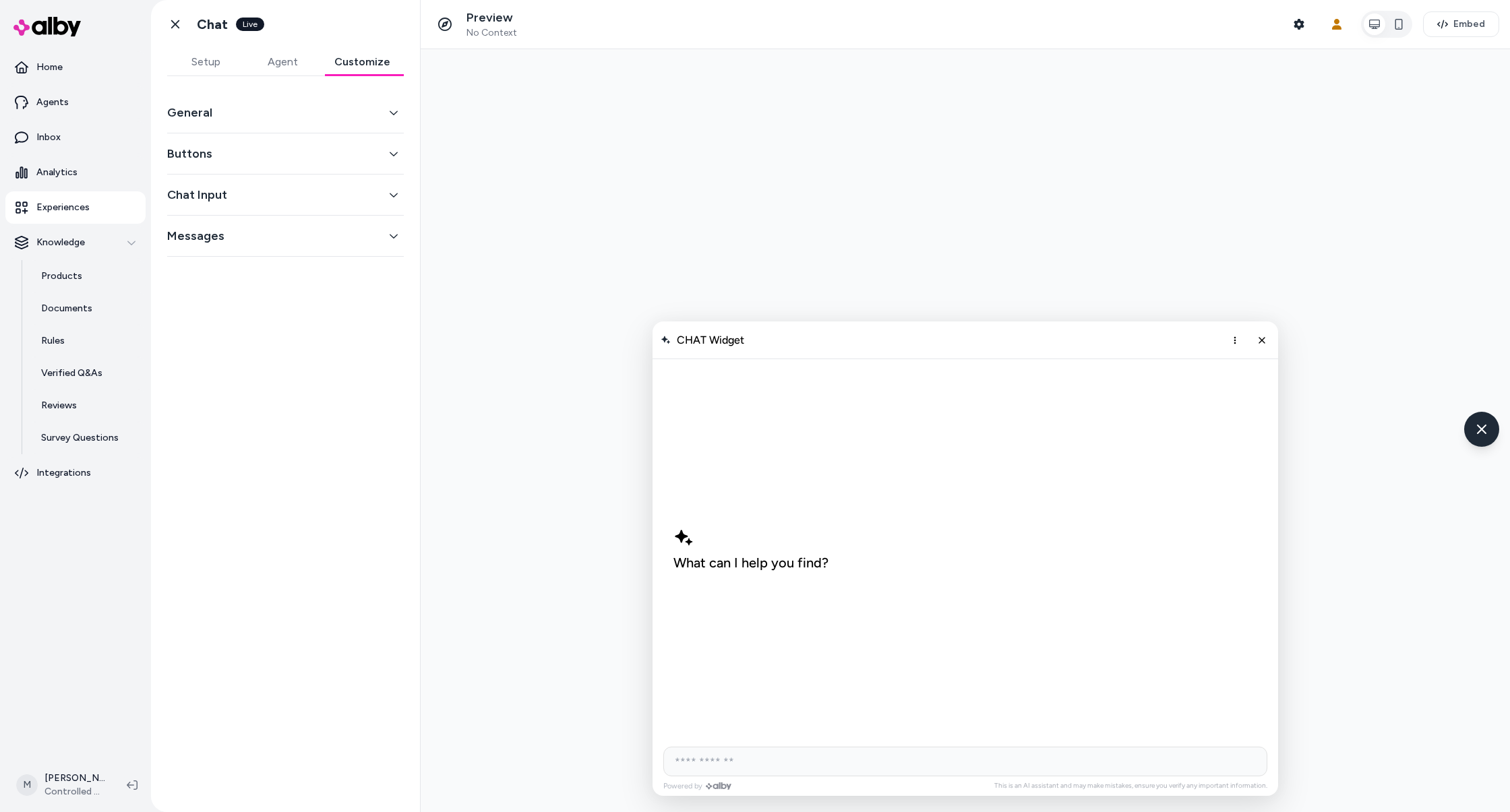
click at [399, 66] on button "Customize" at bounding box center [362, 62] width 83 height 27
click at [169, 21] on icon at bounding box center [175, 24] width 14 height 14
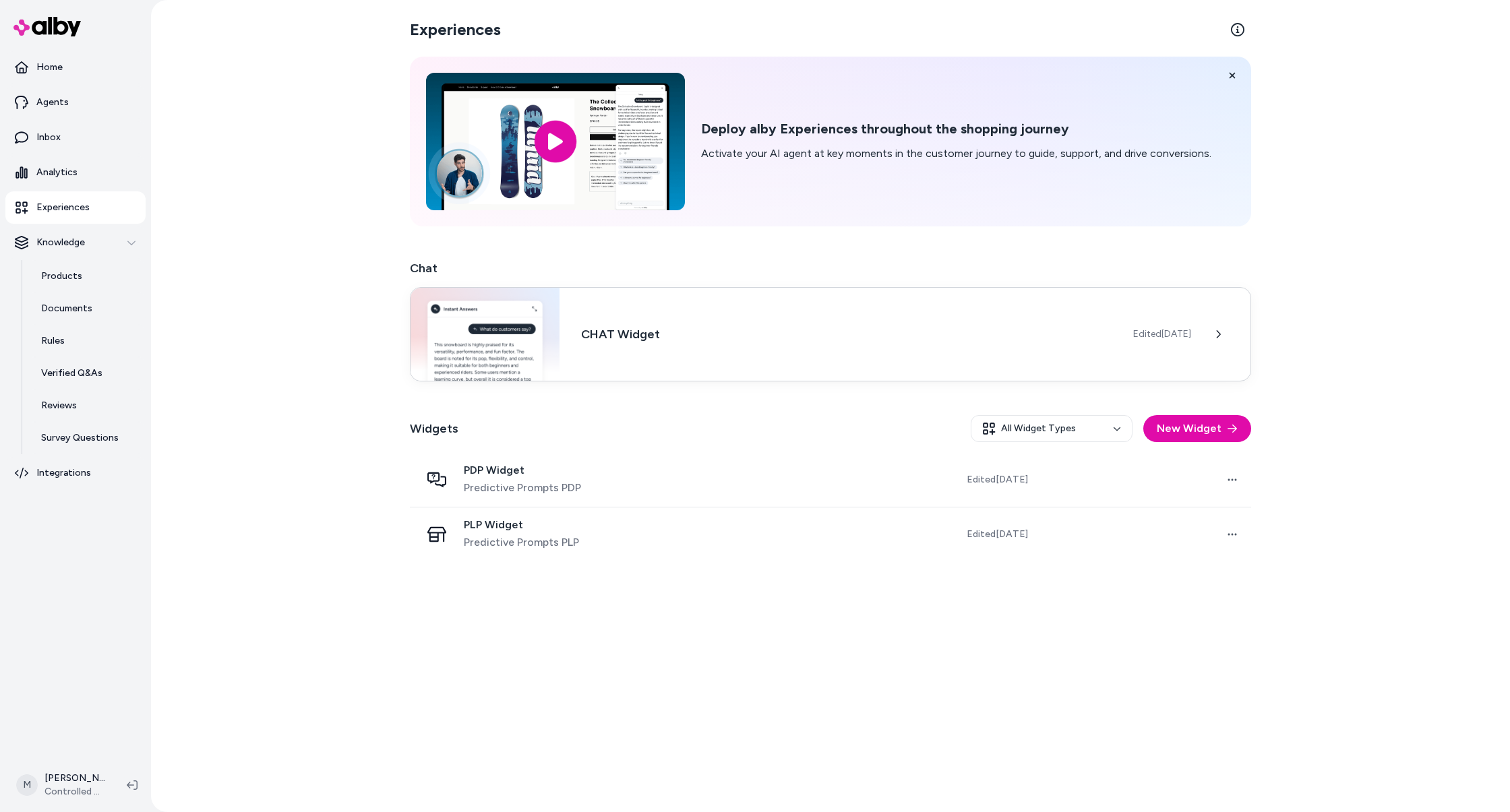
click at [961, 351] on div "CHAT Widget Edited [DATE]" at bounding box center [831, 335] width 842 height 94
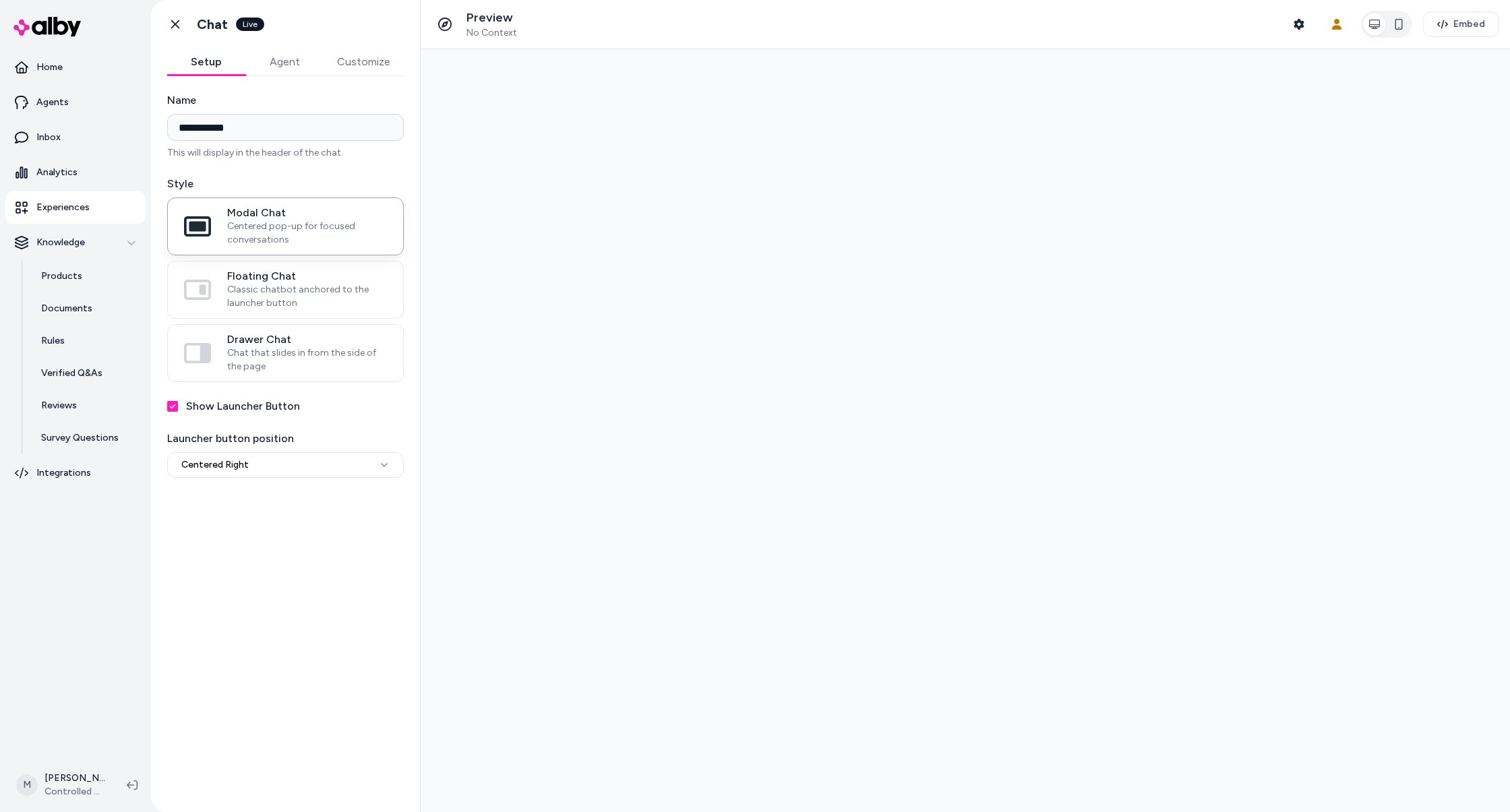
click at [361, 63] on button "Customize" at bounding box center [363, 62] width 80 height 27
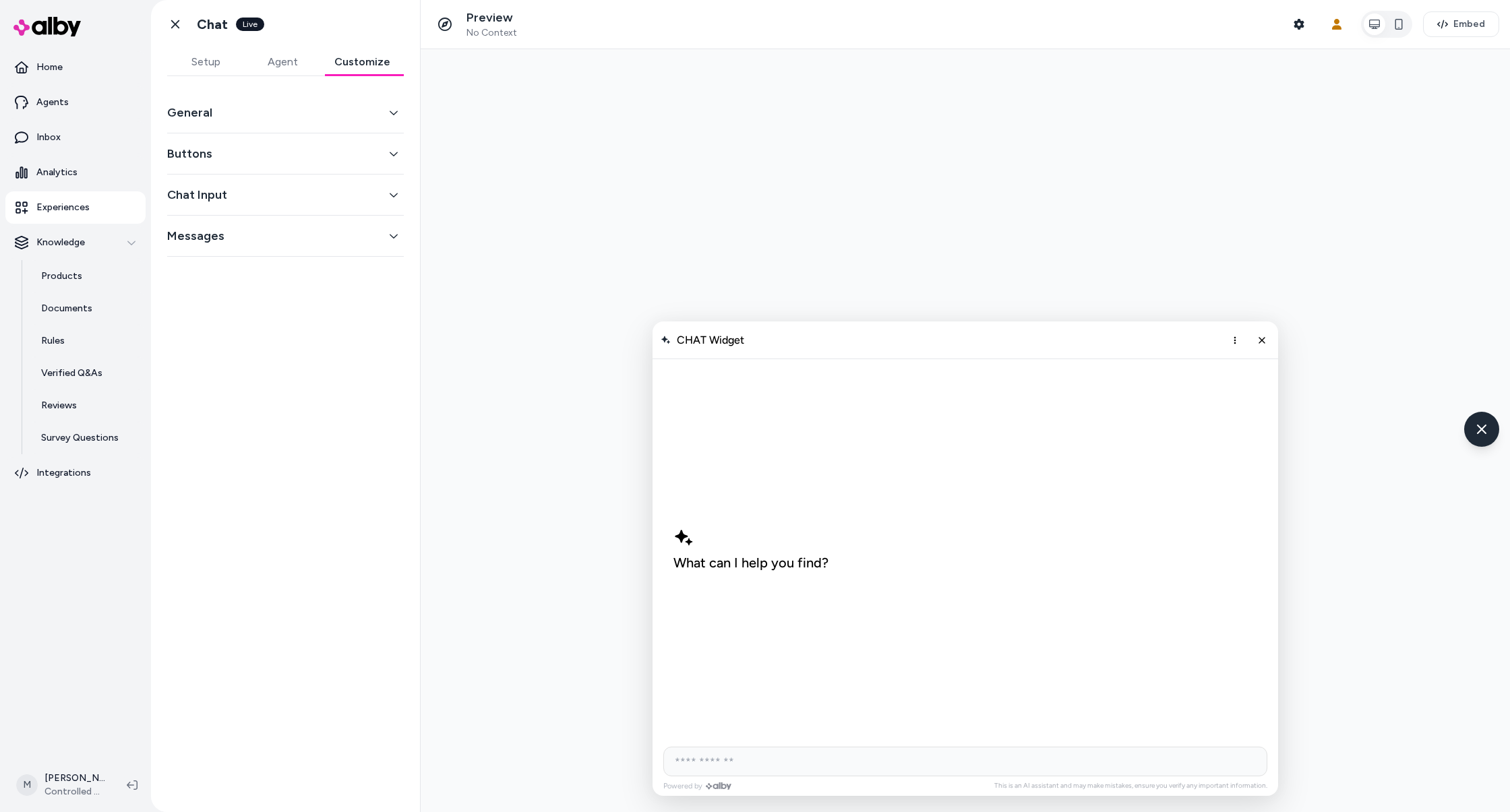
click at [309, 101] on div "General" at bounding box center [285, 113] width 236 height 41
click at [306, 108] on button "General" at bounding box center [285, 112] width 236 height 19
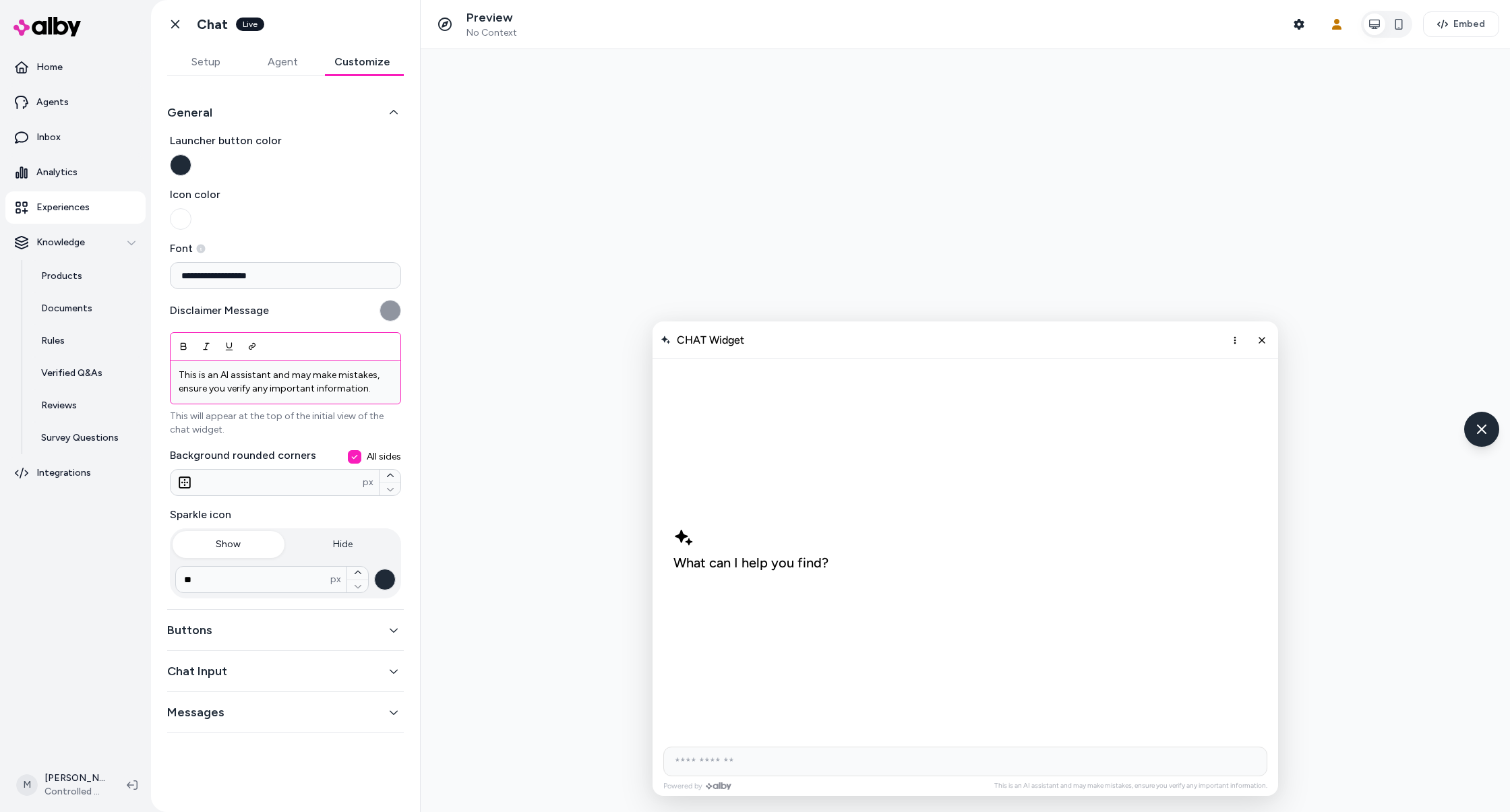
click at [286, 386] on p "This is an AI assistant and may make mistakes, ensure you verify any important …" at bounding box center [285, 382] width 214 height 27
click at [340, 385] on p "This is an AI assistant and may make mistakes, ensure you verify any important …" at bounding box center [285, 382] width 214 height 27
click at [87, 211] on p "Experiences" at bounding box center [63, 207] width 54 height 14
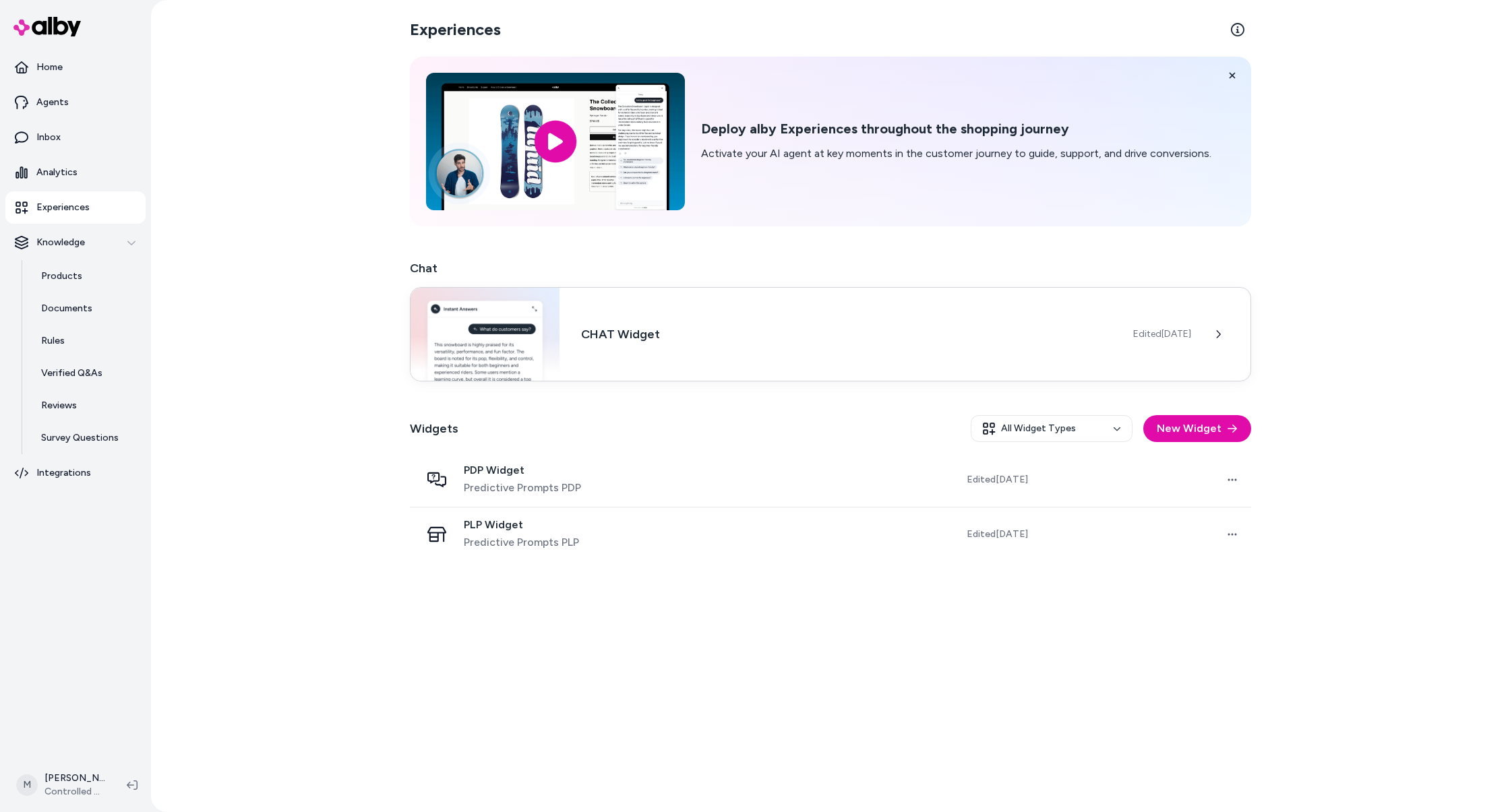
click at [897, 351] on div "CHAT Widget Edited [DATE]" at bounding box center [831, 335] width 842 height 94
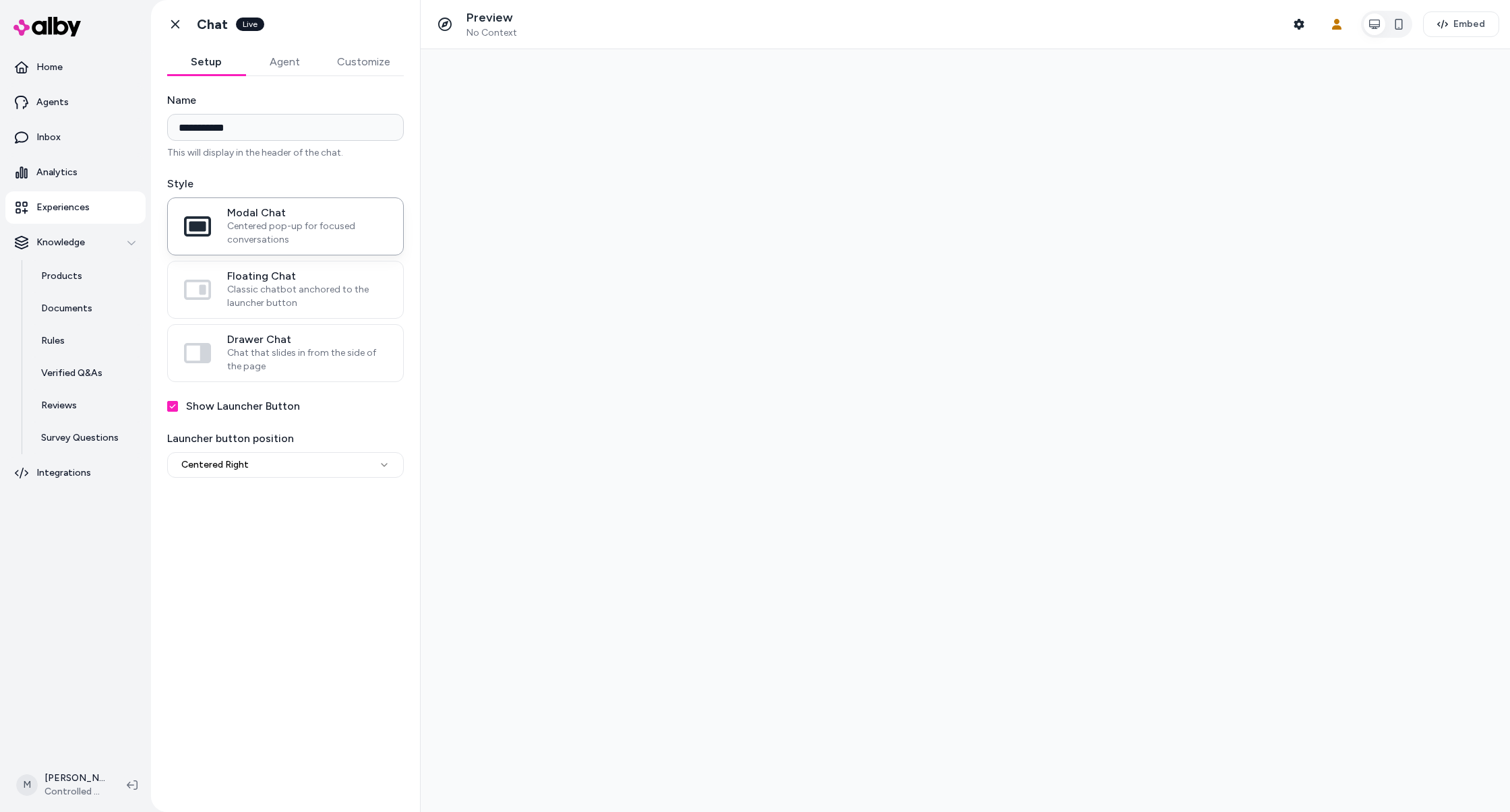
click at [386, 59] on button "Customize" at bounding box center [363, 62] width 80 height 27
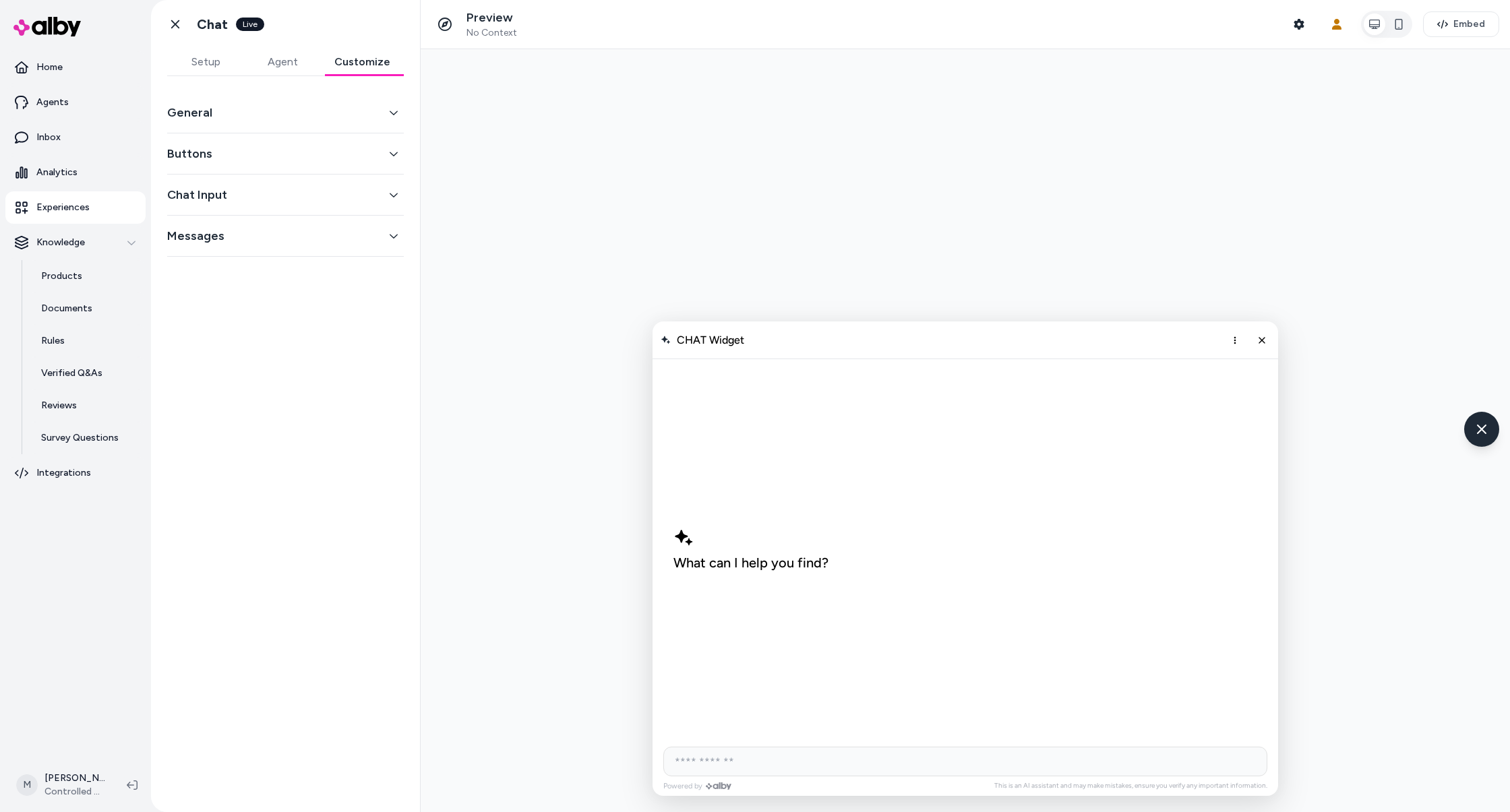
click at [314, 113] on button "General" at bounding box center [285, 112] width 236 height 19
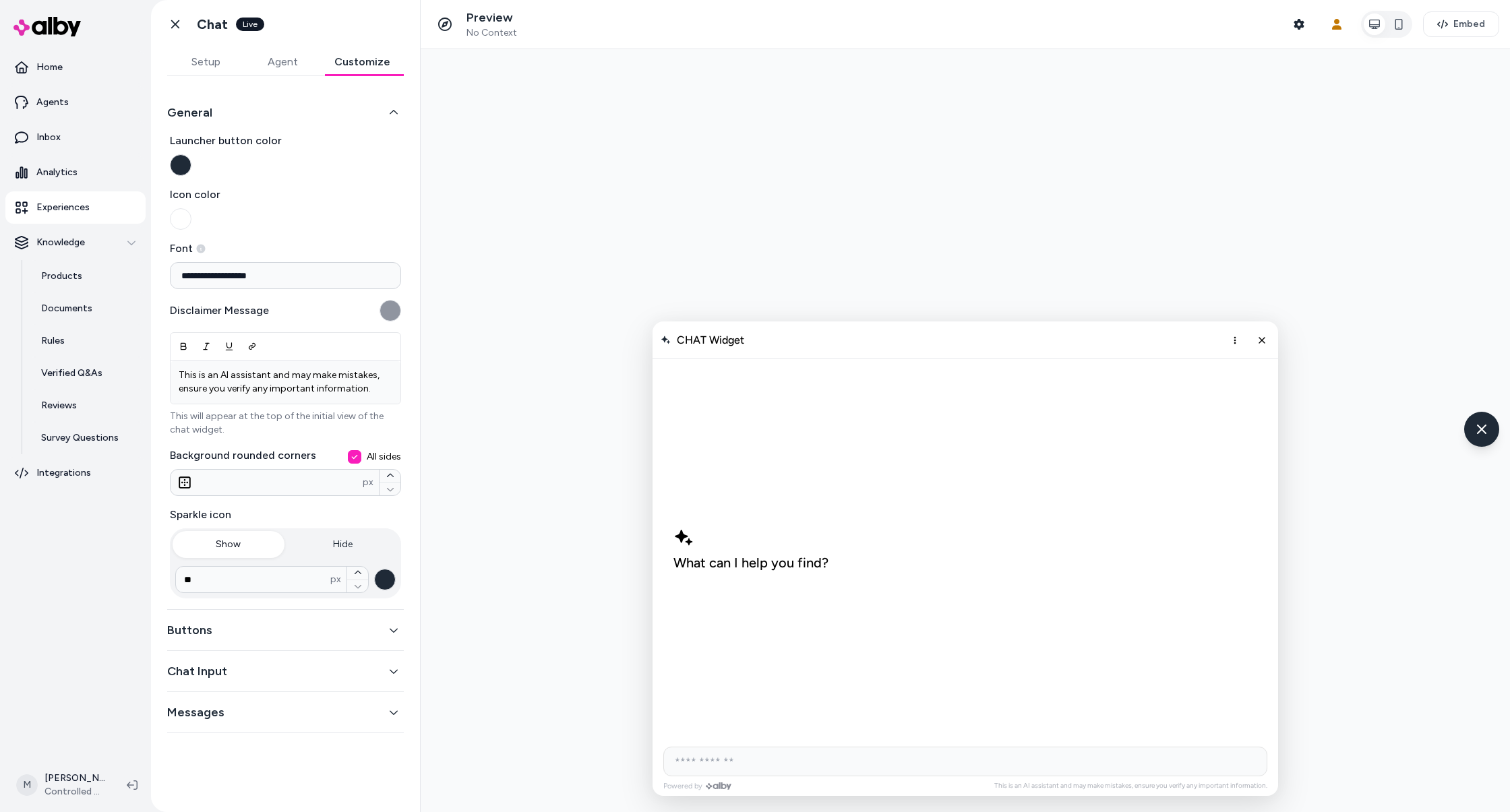
click at [335, 676] on button "Chat Input" at bounding box center [285, 671] width 236 height 19
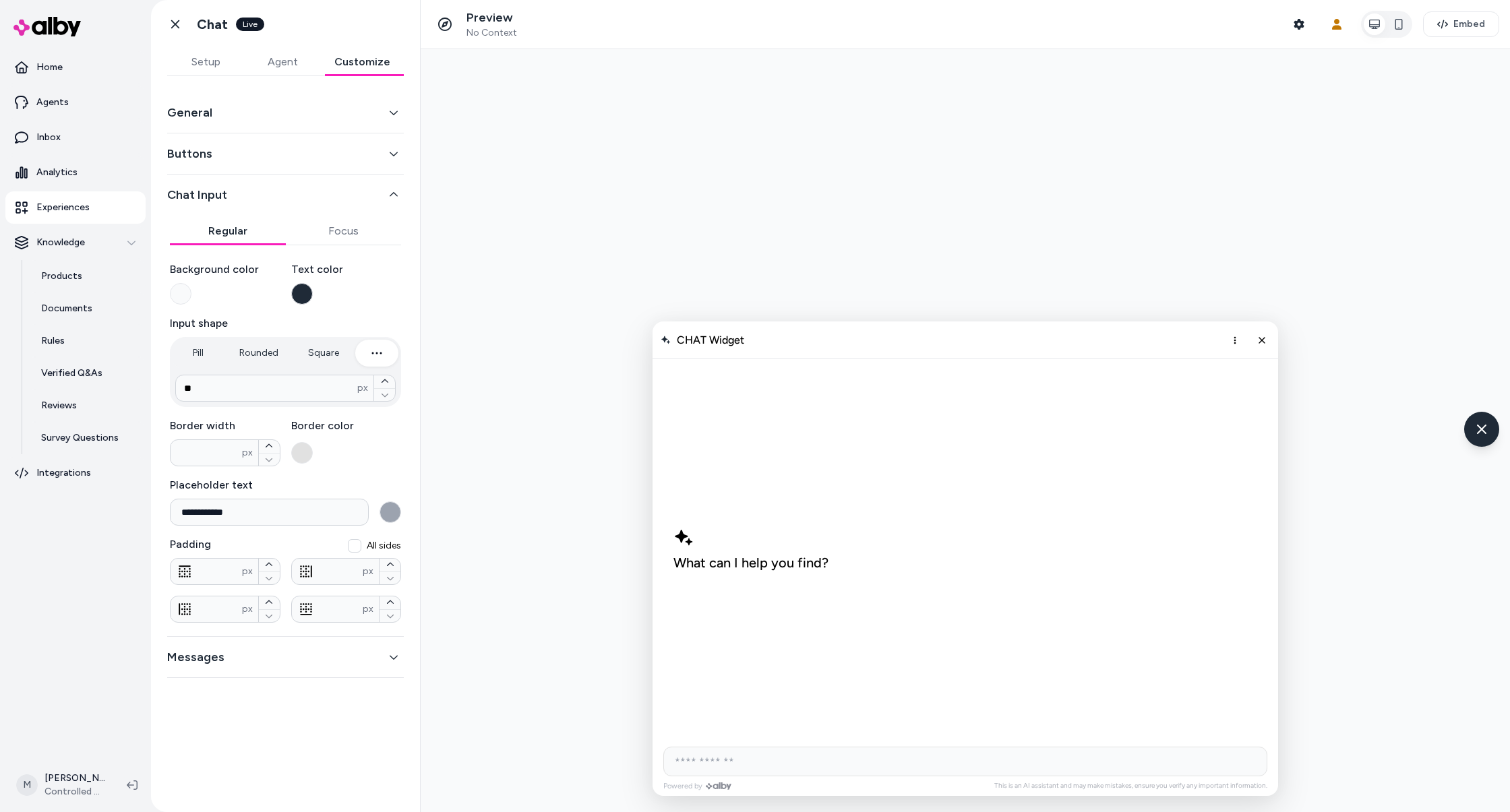
click at [263, 157] on button "Buttons" at bounding box center [285, 153] width 236 height 19
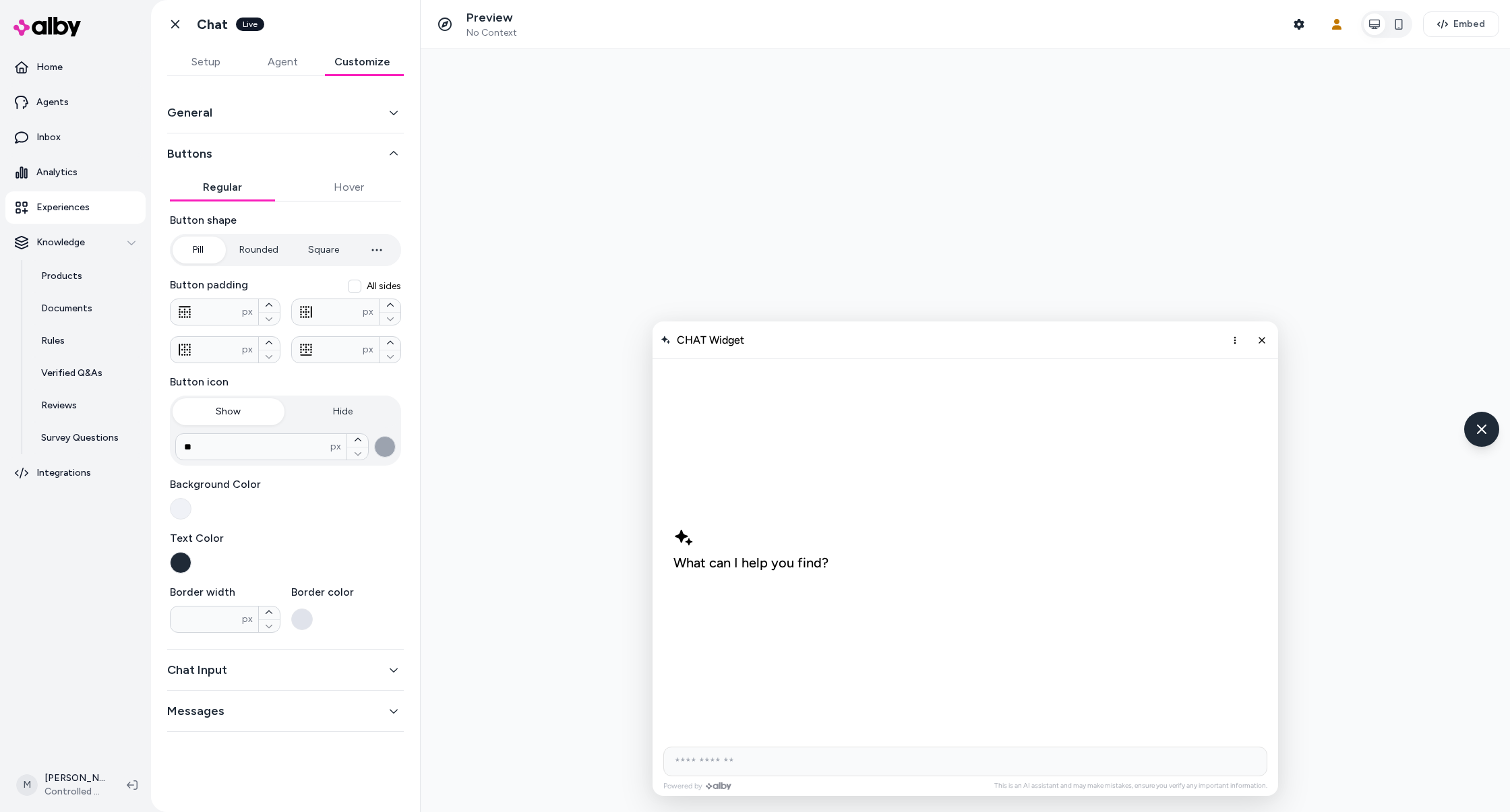
click at [344, 719] on button "Messages" at bounding box center [285, 710] width 236 height 19
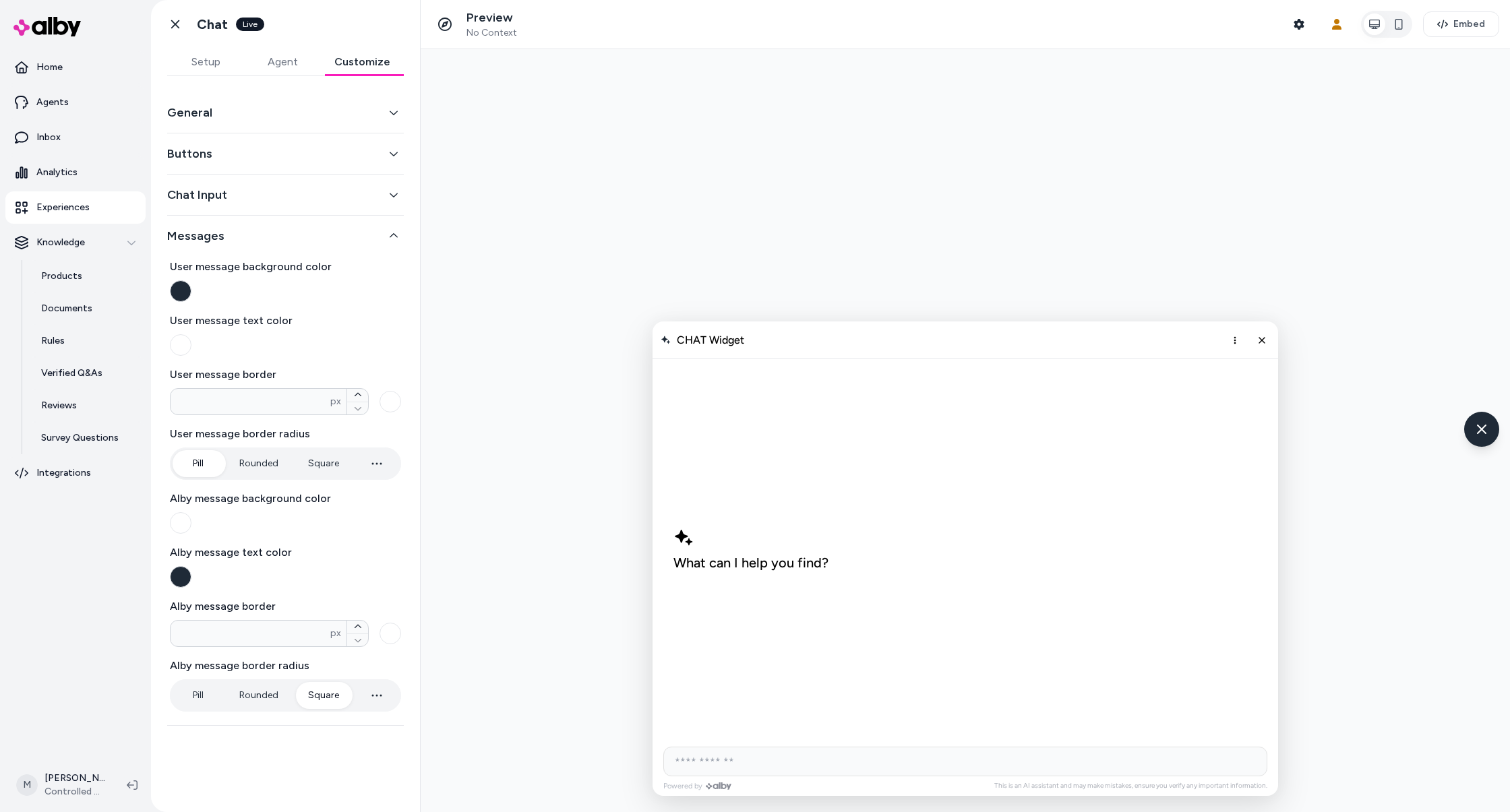
click at [290, 102] on div "General" at bounding box center [285, 113] width 236 height 41
click at [288, 115] on button "General" at bounding box center [285, 112] width 236 height 19
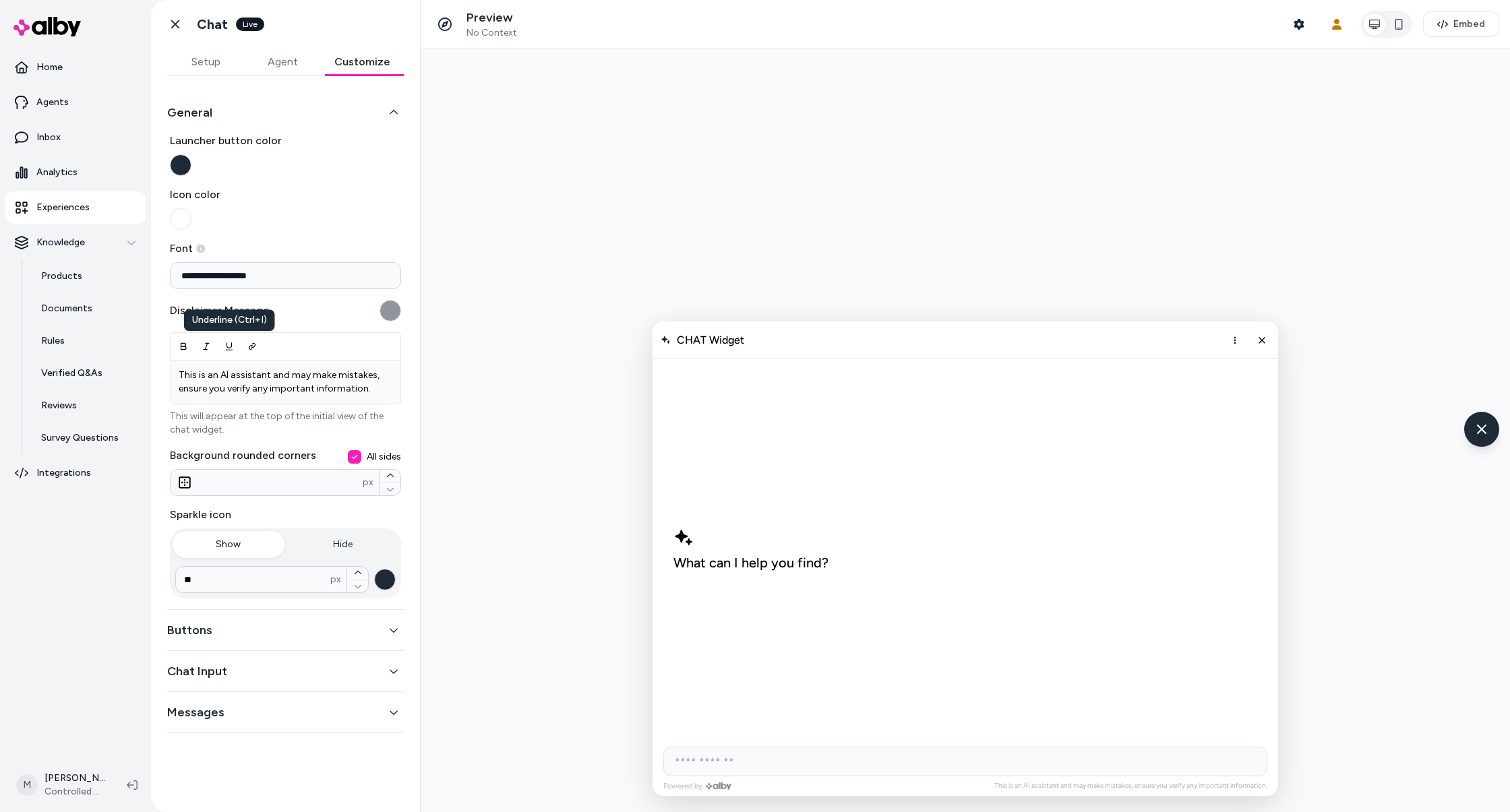
click at [830, 540] on div "What can I help you find?" at bounding box center [965, 548] width 605 height 379
click at [342, 551] on button "Hide" at bounding box center [344, 544] width 112 height 27
click at [227, 546] on button "Show" at bounding box center [228, 544] width 112 height 27
click at [302, 636] on button "Buttons" at bounding box center [285, 629] width 236 height 19
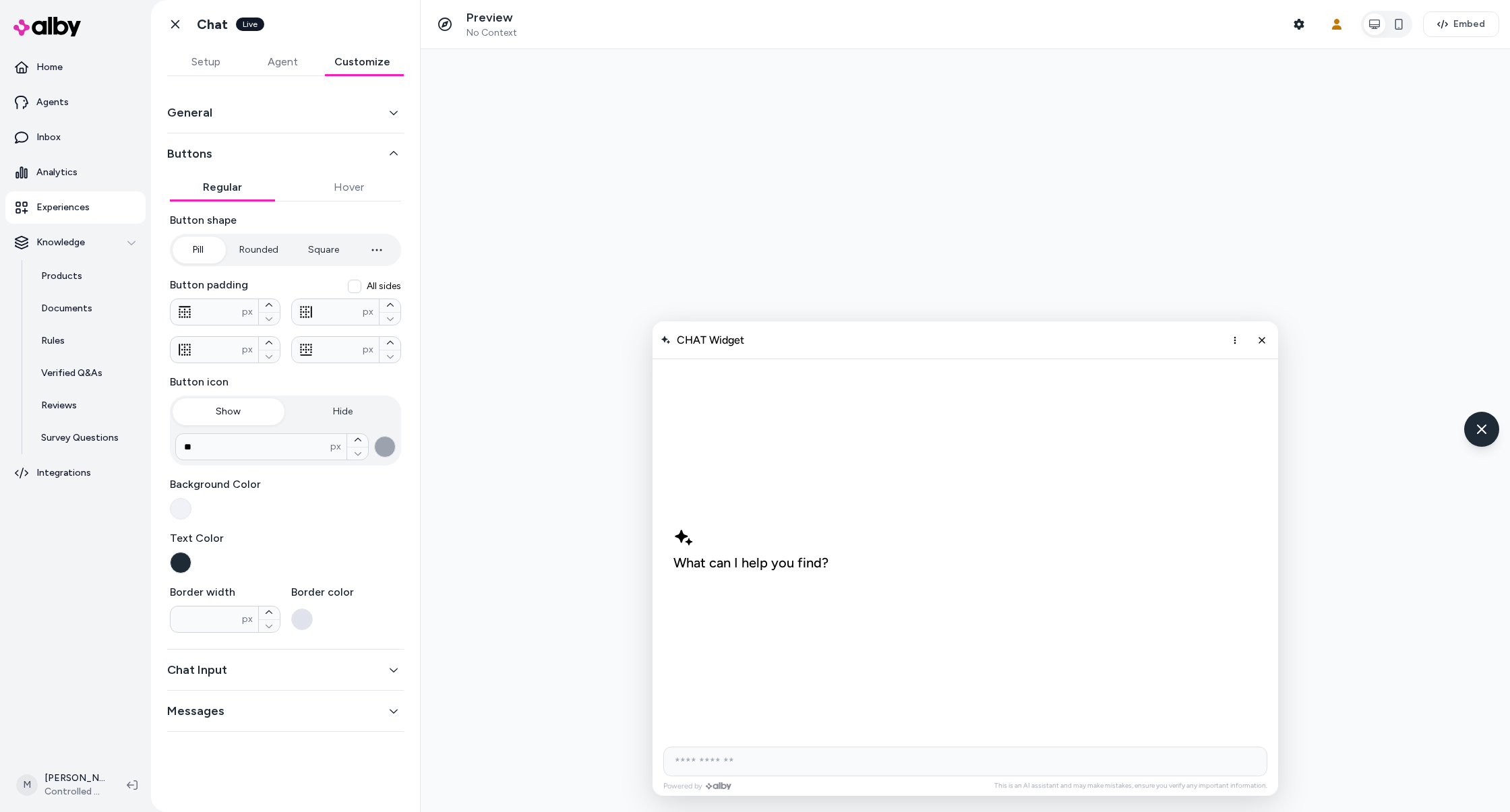
click at [277, 672] on button "Chat Input" at bounding box center [285, 669] width 236 height 19
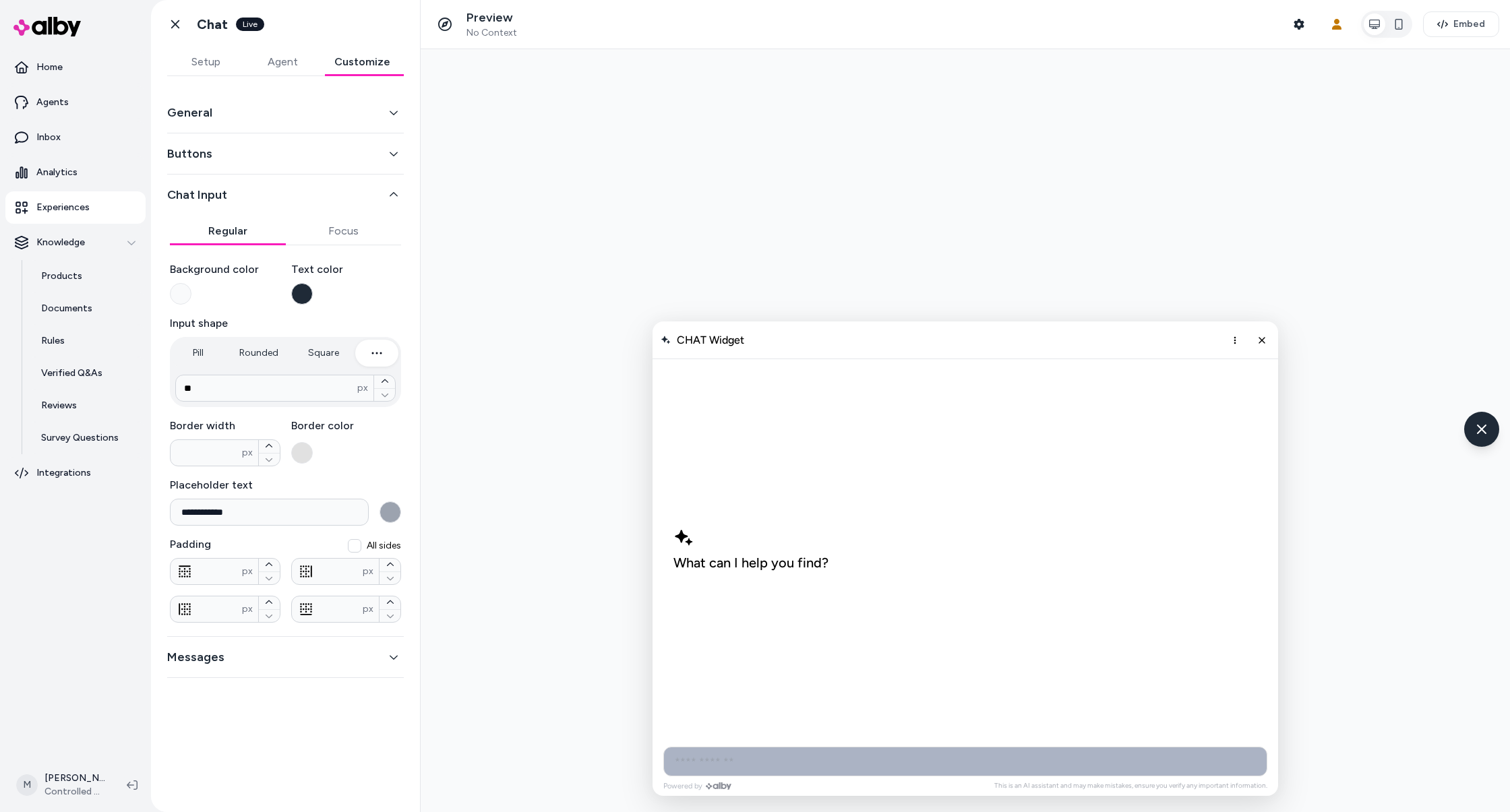
click at [803, 763] on input "AI Shopping Assistant" at bounding box center [966, 762] width 604 height 30
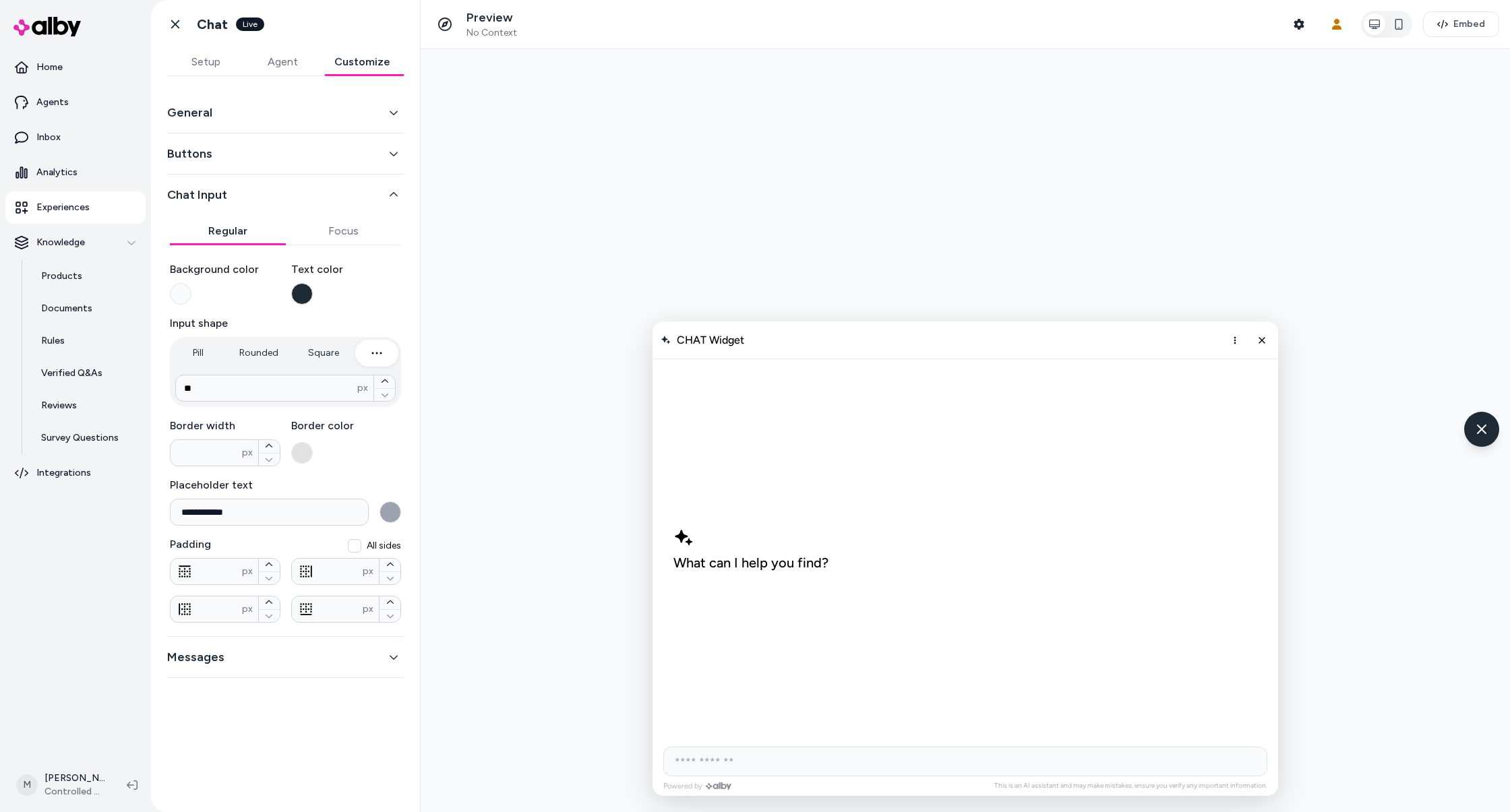
click at [383, 648] on button "Messages" at bounding box center [285, 657] width 236 height 19
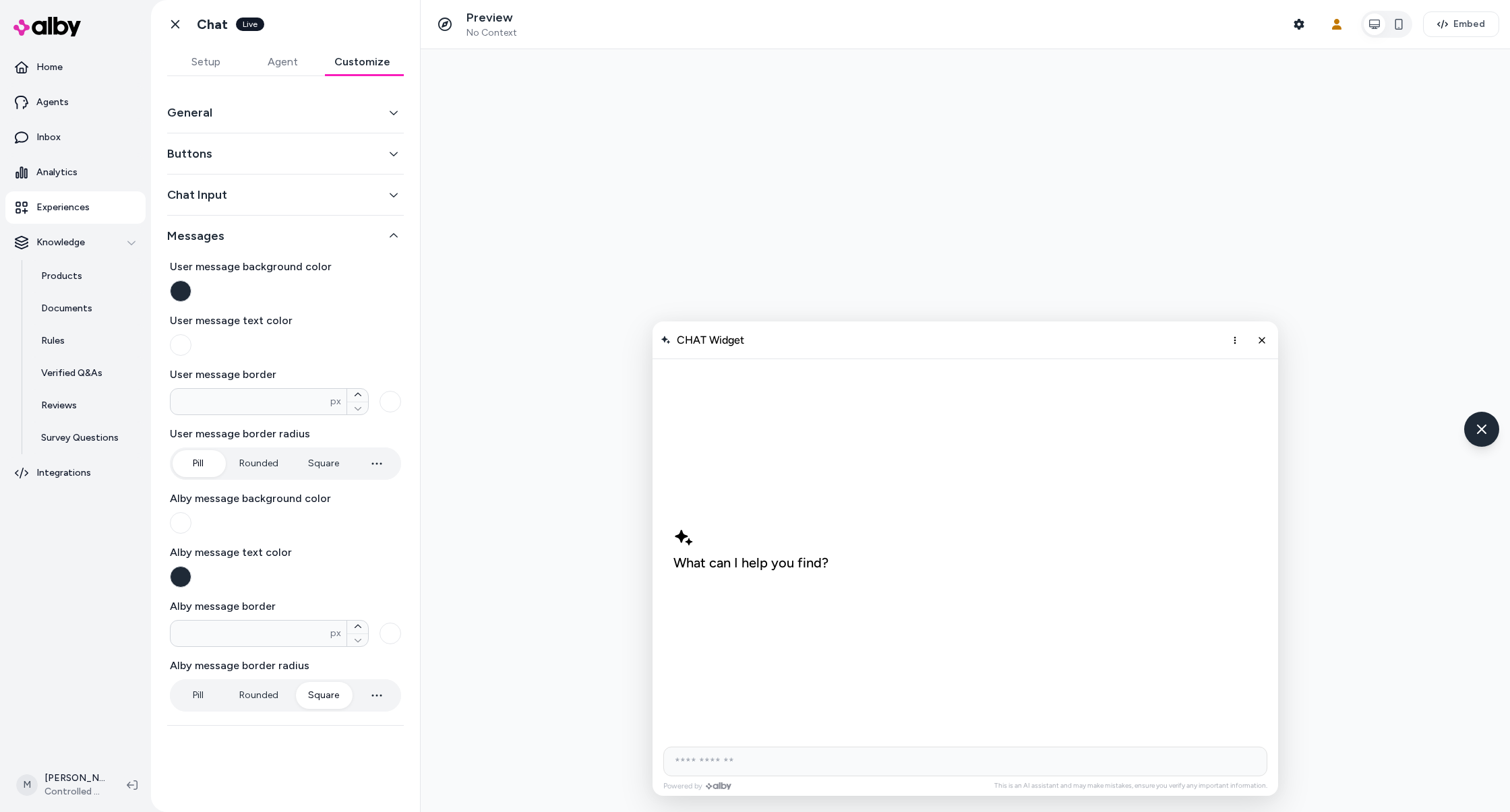
click at [218, 63] on button "Setup" at bounding box center [206, 62] width 77 height 27
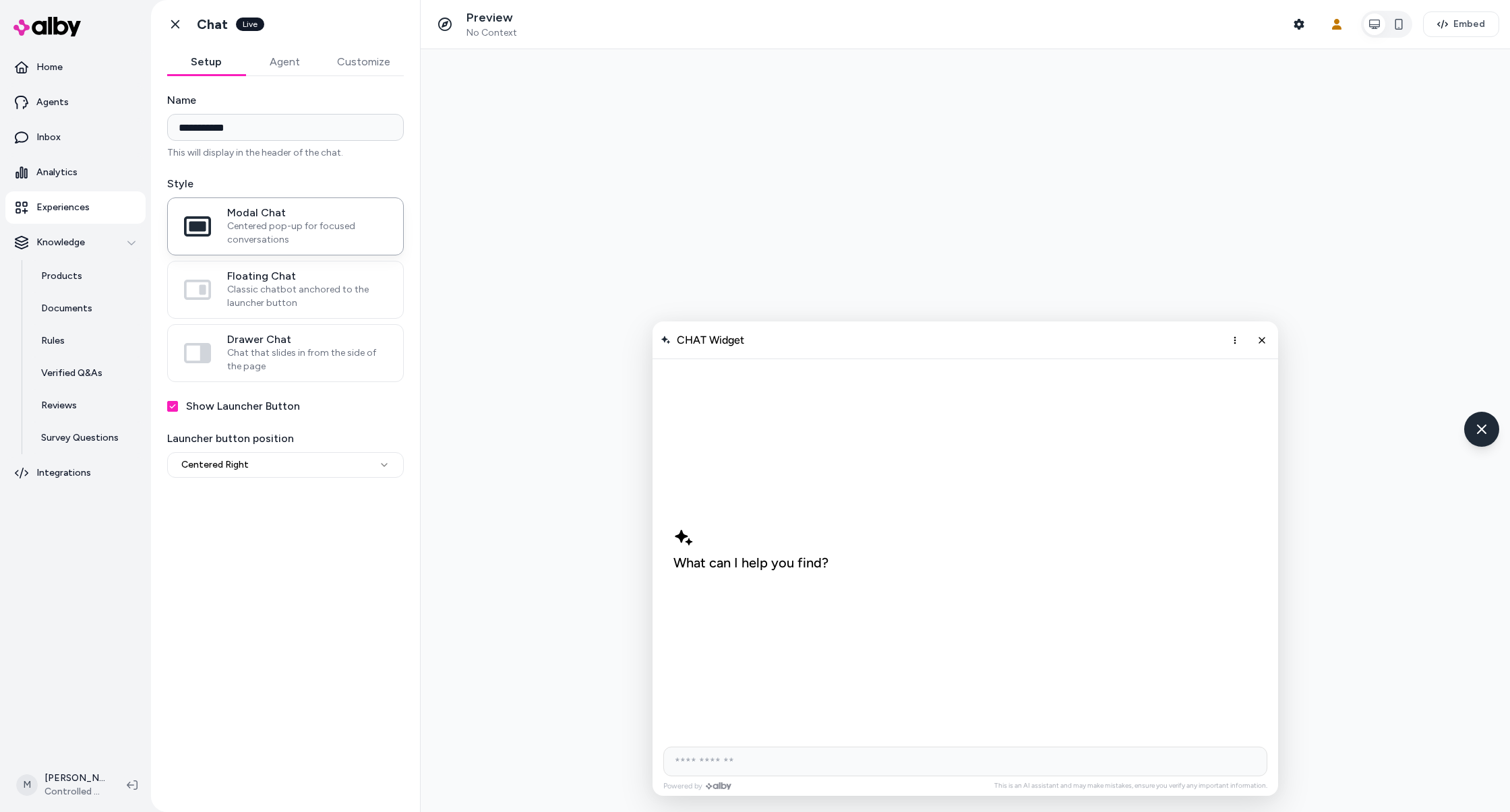
click at [279, 71] on button "Agent" at bounding box center [284, 62] width 78 height 27
